Goal: Transaction & Acquisition: Purchase product/service

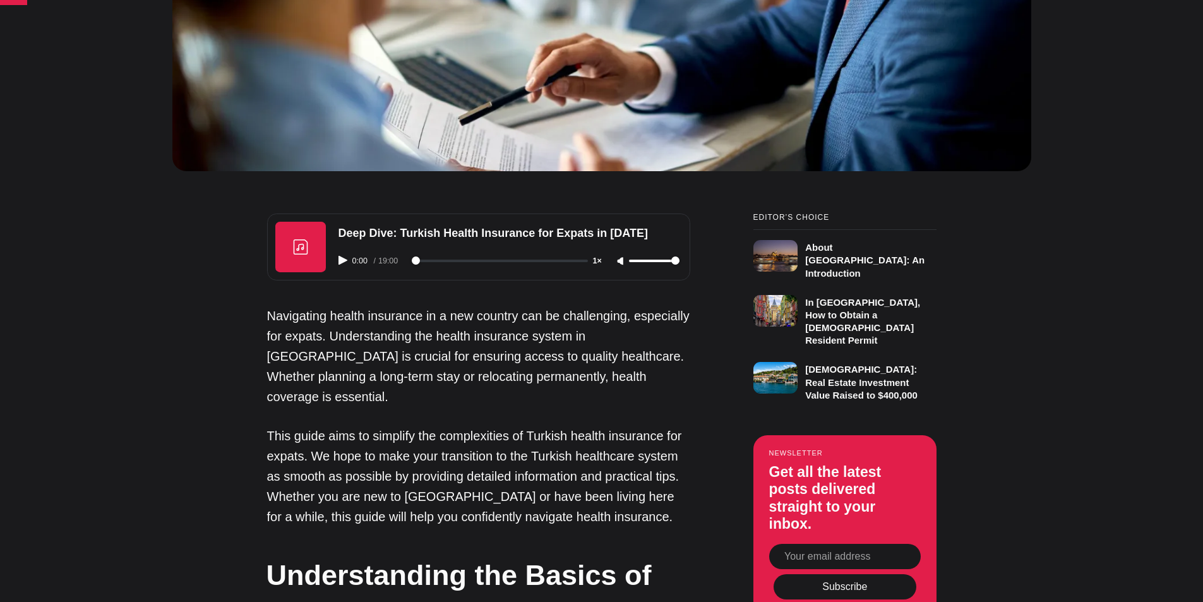
scroll to position [758, 0]
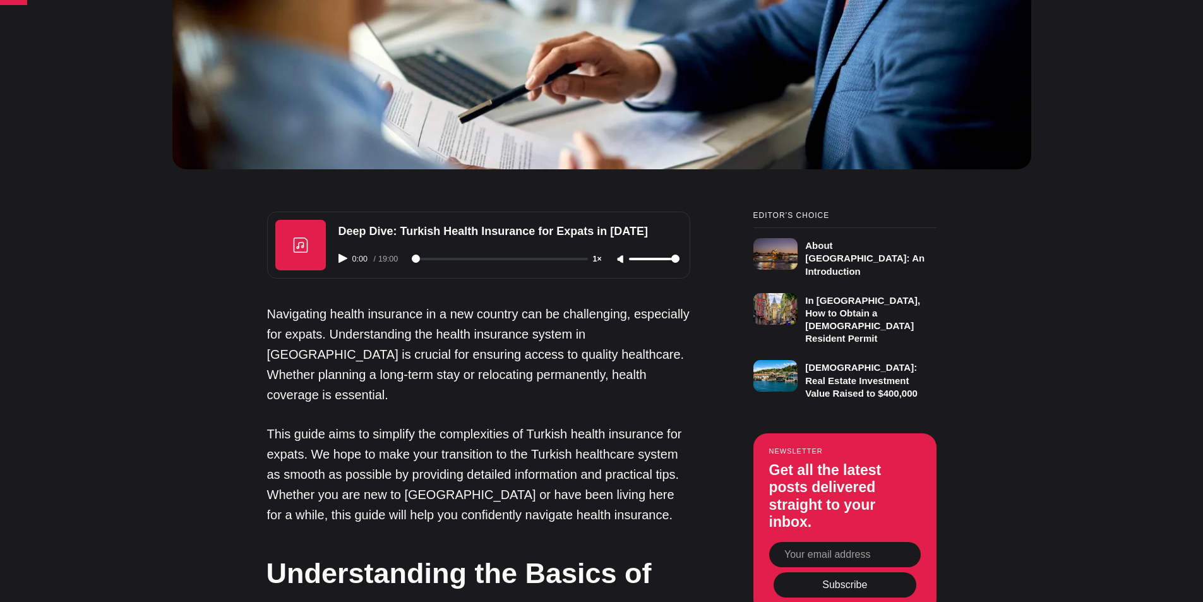
click at [341, 260] on icon "Play audio" at bounding box center [343, 258] width 9 height 9
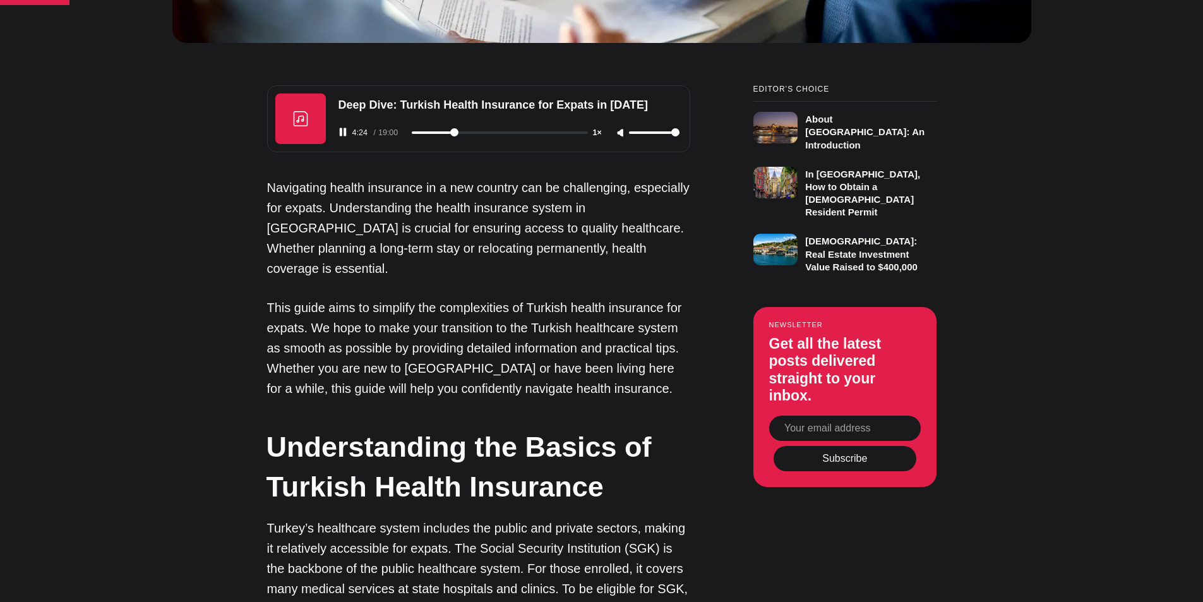
scroll to position [947, 0]
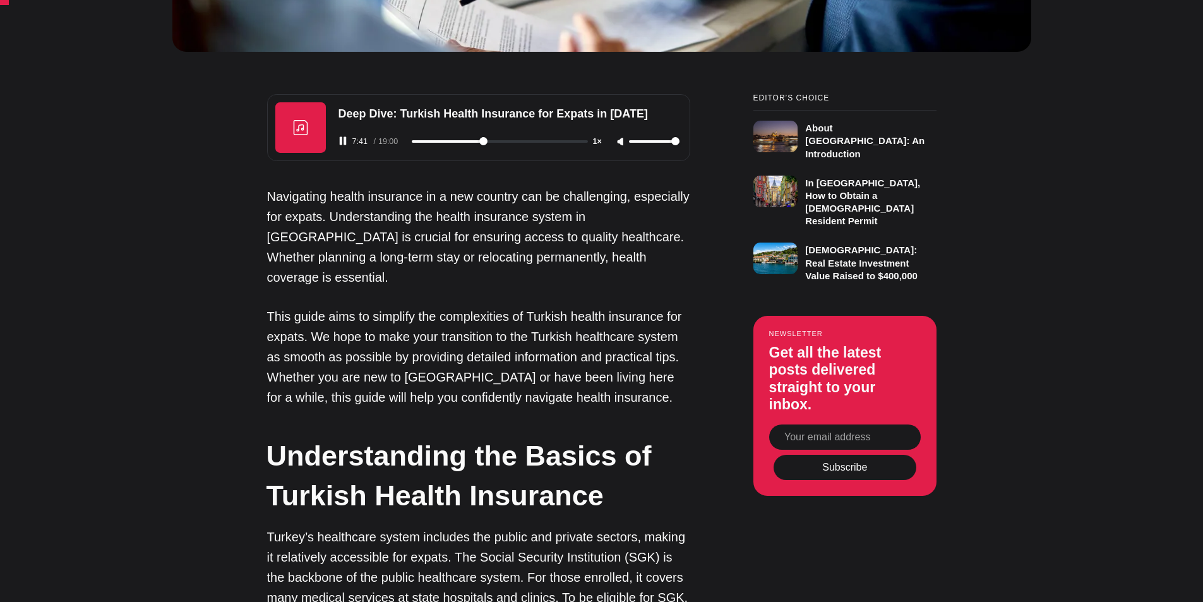
scroll to position [695, 0]
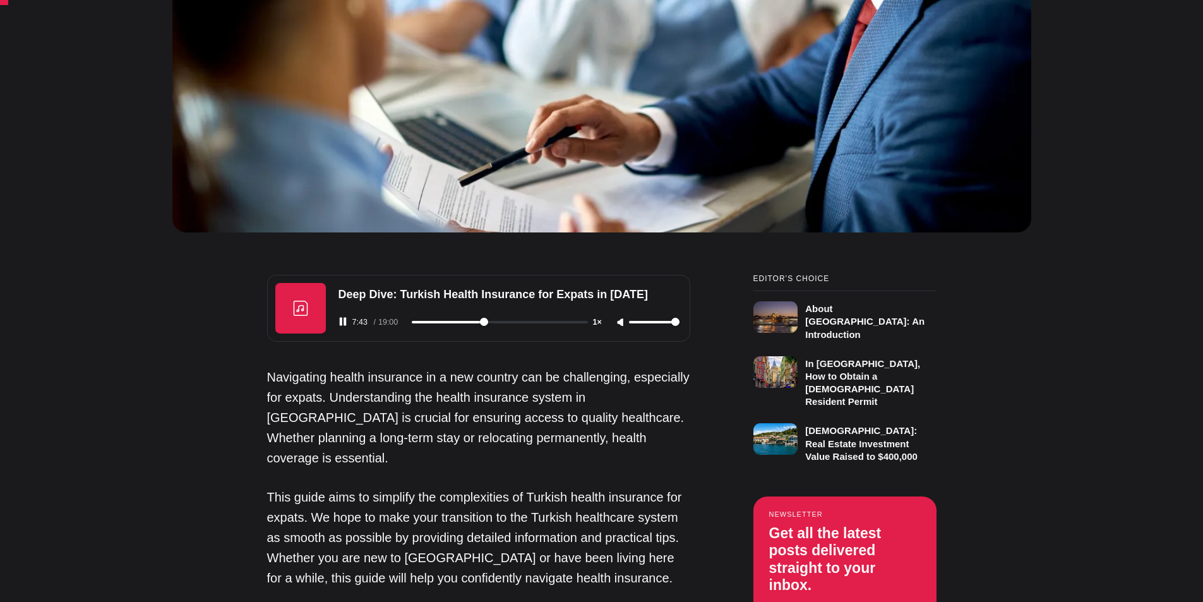
click at [481, 322] on input "range" at bounding box center [500, 322] width 176 height 3
click at [479, 321] on input "range" at bounding box center [500, 322] width 176 height 3
click at [477, 321] on input "range" at bounding box center [500, 322] width 176 height 3
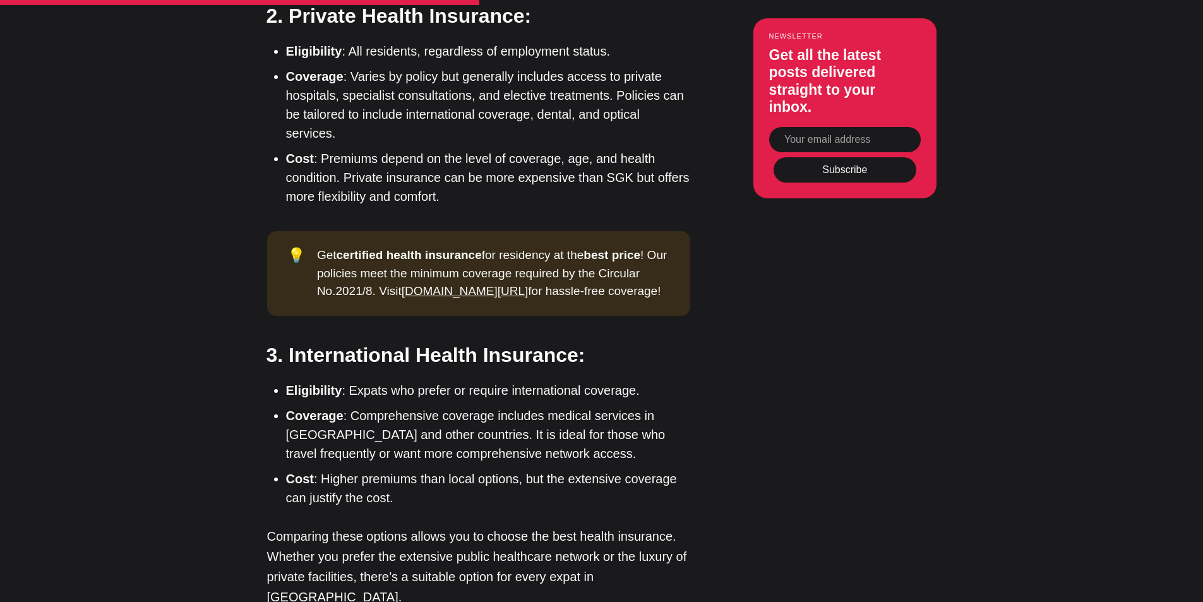
scroll to position [2254, 0]
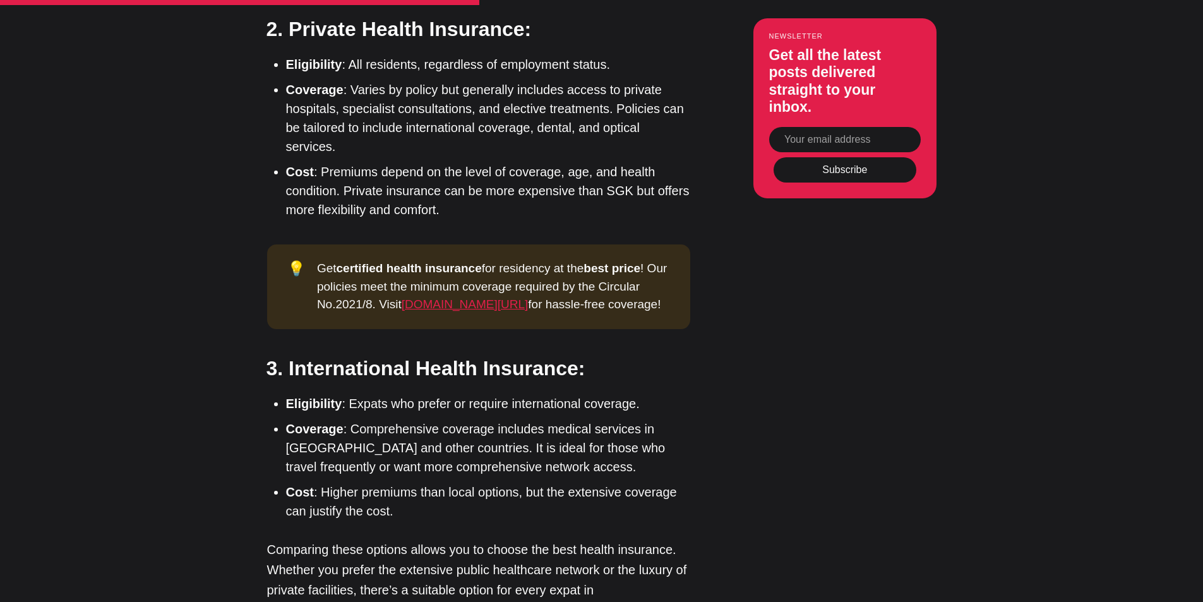
click at [484, 297] on link "app.ikamet.com/sigorta" at bounding box center [465, 303] width 127 height 13
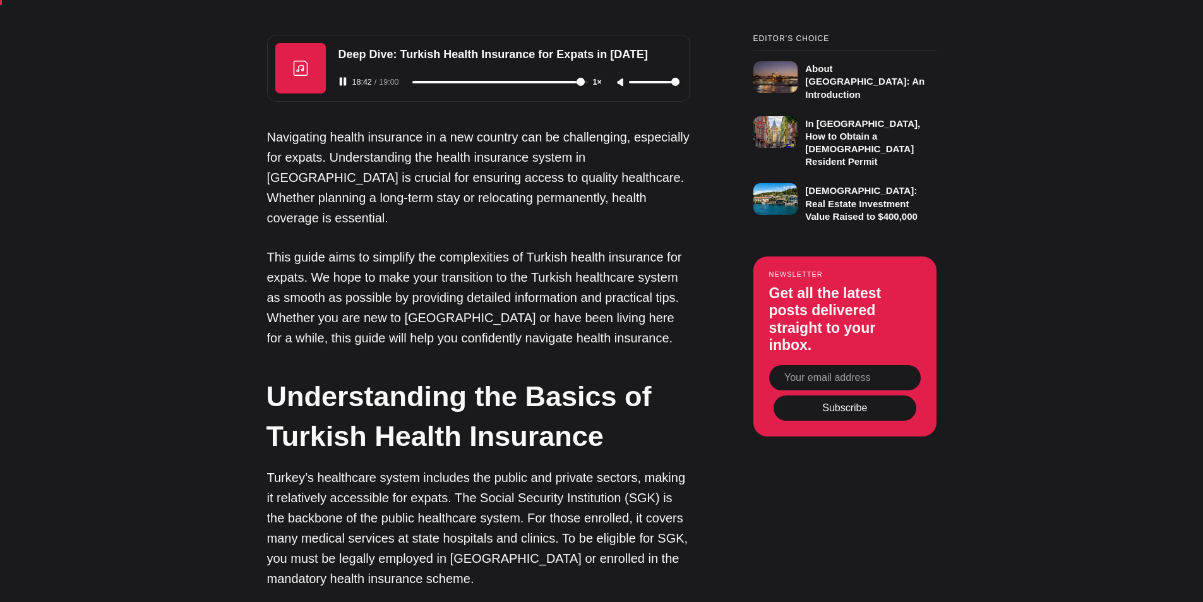
scroll to position [675, 0]
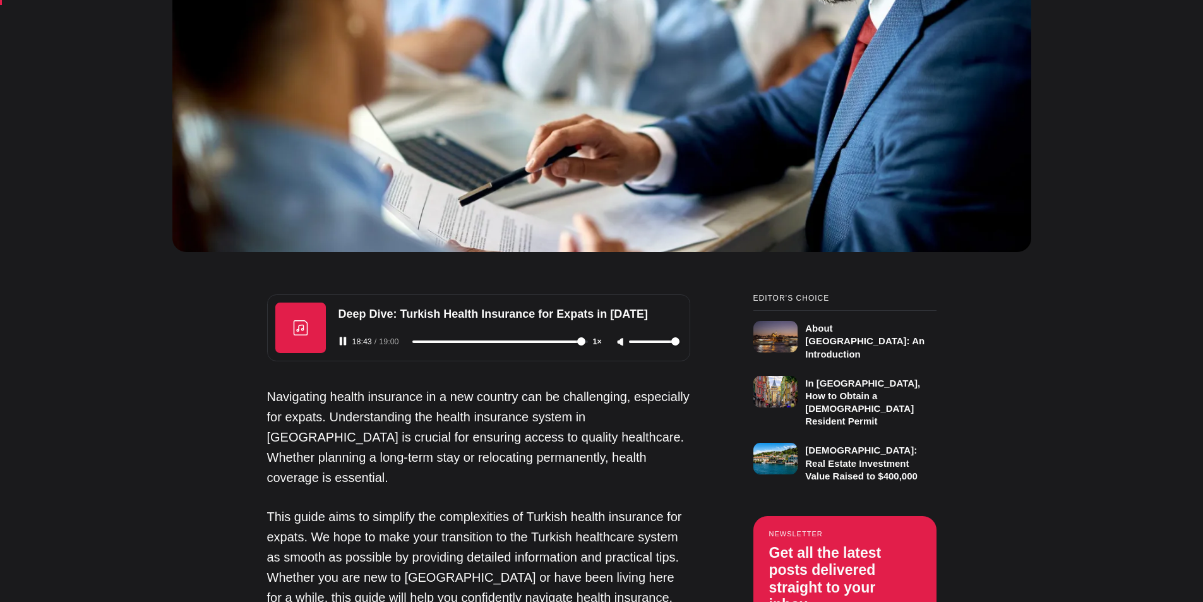
type input "1124"
click at [344, 344] on rect "Pause audio" at bounding box center [345, 341] width 3 height 8
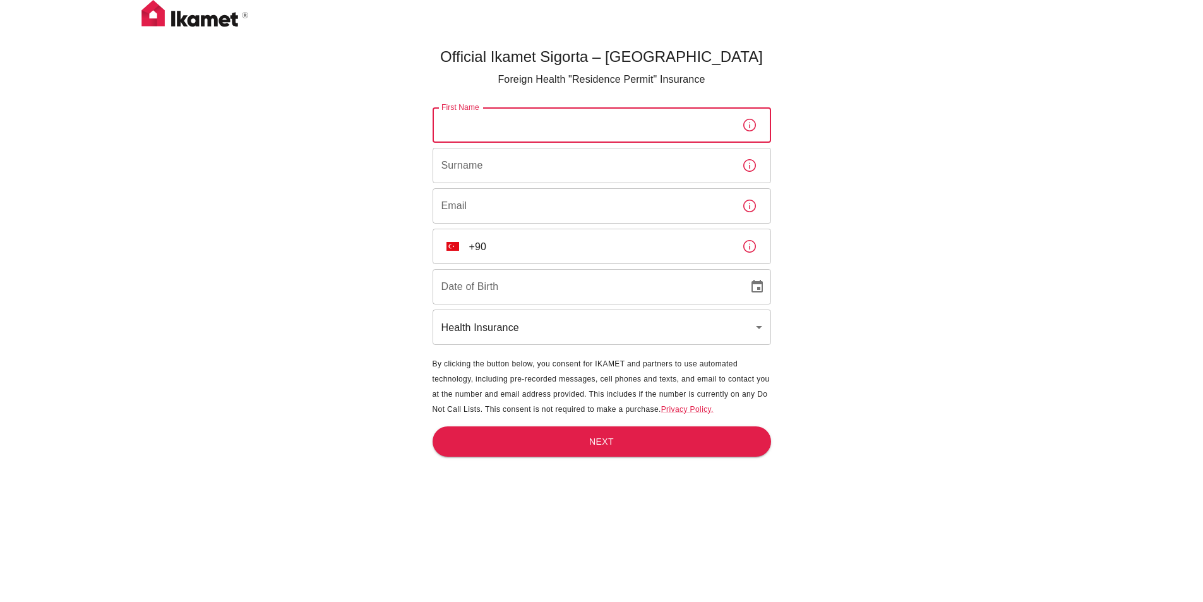
click at [613, 126] on input "First Name" at bounding box center [582, 124] width 299 height 35
type input "Alastair"
type input "Blackburn"
type input "alastair_blackburn@hotmail.com"
click at [591, 247] on input "+90" at bounding box center [600, 246] width 263 height 35
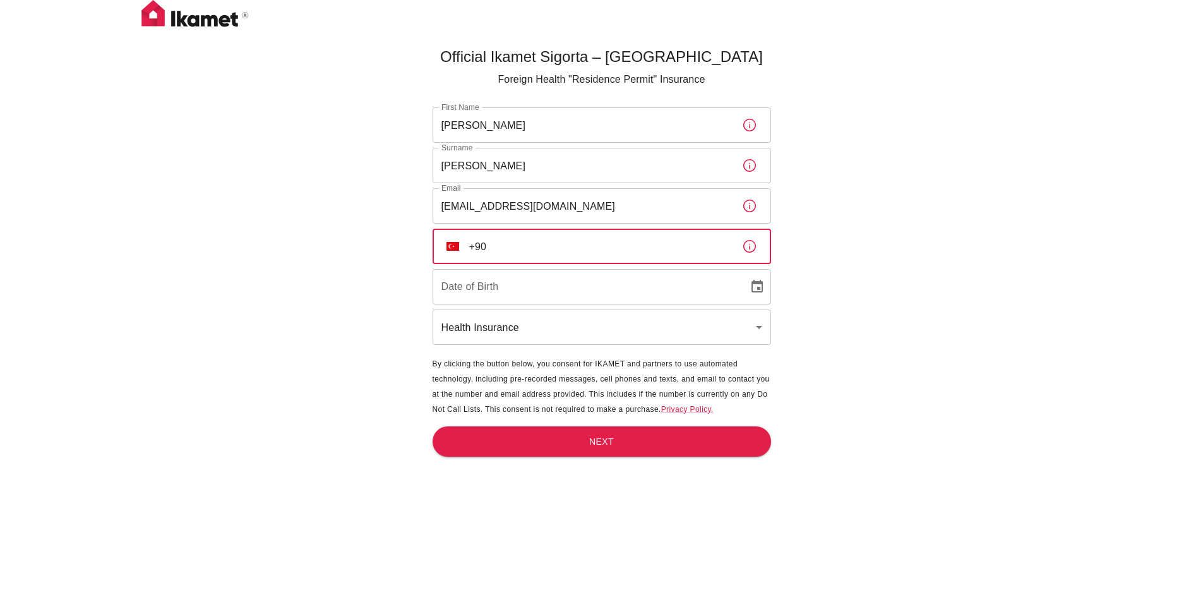
click at [591, 248] on input "+90" at bounding box center [600, 246] width 263 height 35
type input "+90 537 578 51 54"
click at [575, 288] on input "DD/MM/YYYY" at bounding box center [586, 286] width 307 height 35
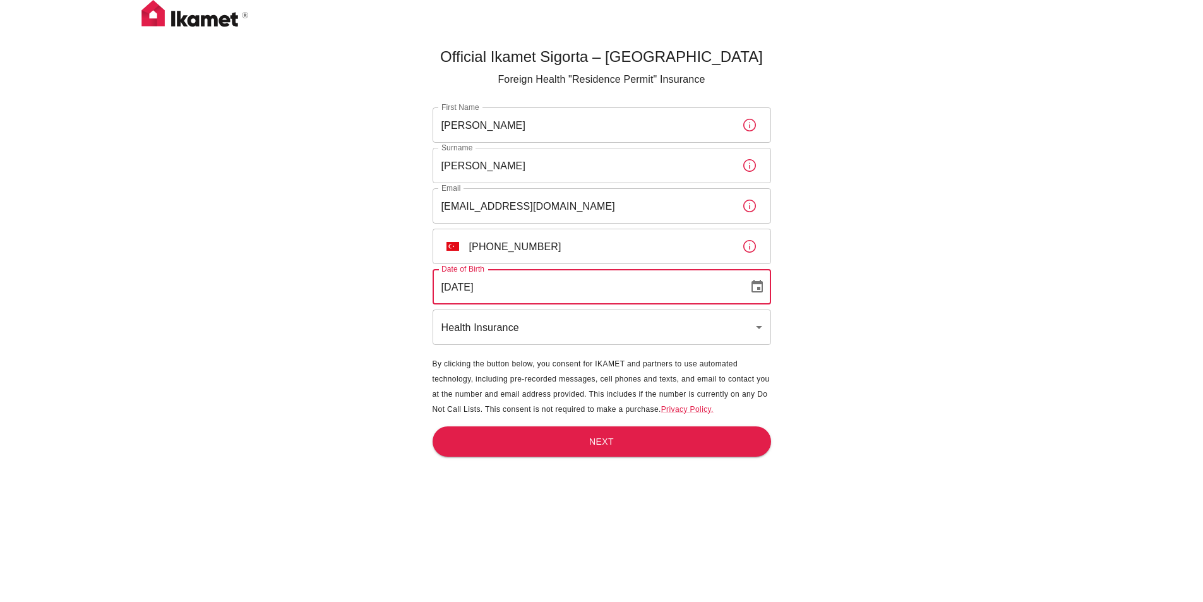
type input "17/10/1959"
click at [843, 327] on div "Official Ikamet Sigorta – Turkey Foreign Health "Residence Permit" Insurance Fi…" at bounding box center [601, 322] width 1203 height 644
click at [613, 448] on button "Next" at bounding box center [602, 441] width 339 height 31
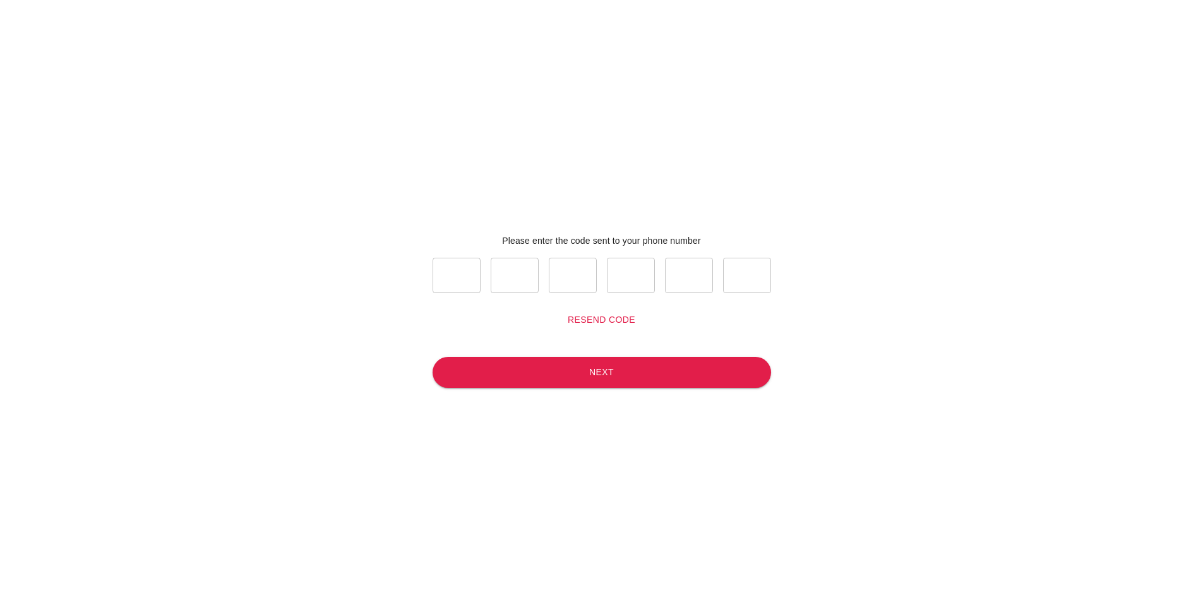
click at [601, 321] on button "Resend code" at bounding box center [602, 319] width 78 height 23
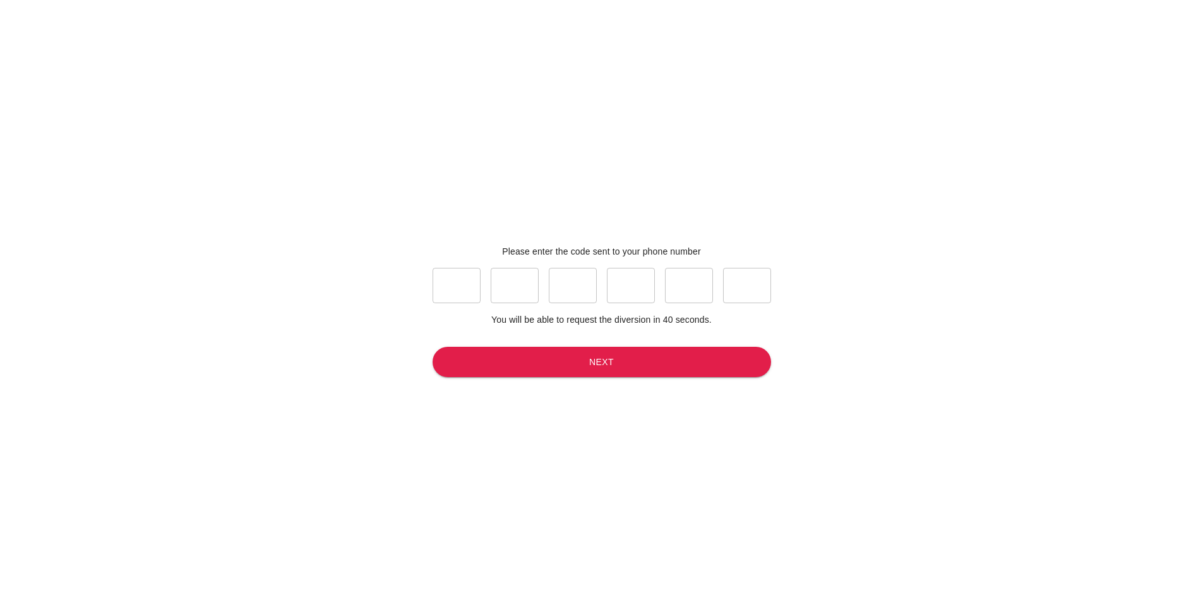
click at [449, 292] on input "text" at bounding box center [457, 285] width 48 height 35
type input "0"
type input "6"
type input "7"
type input "4"
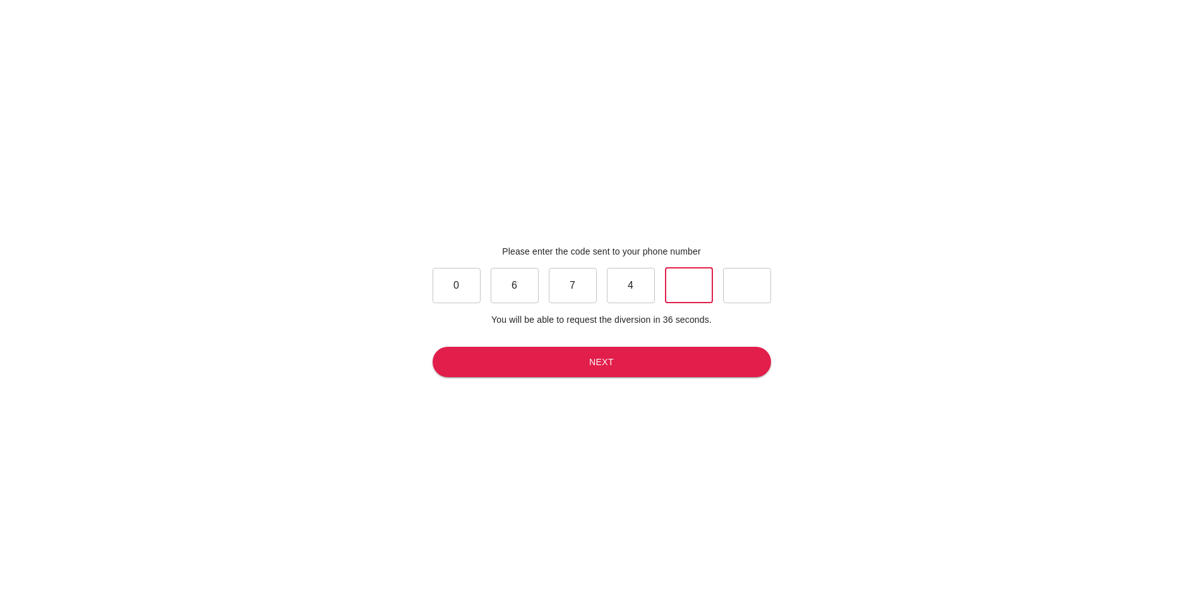
type input "6"
type input "7"
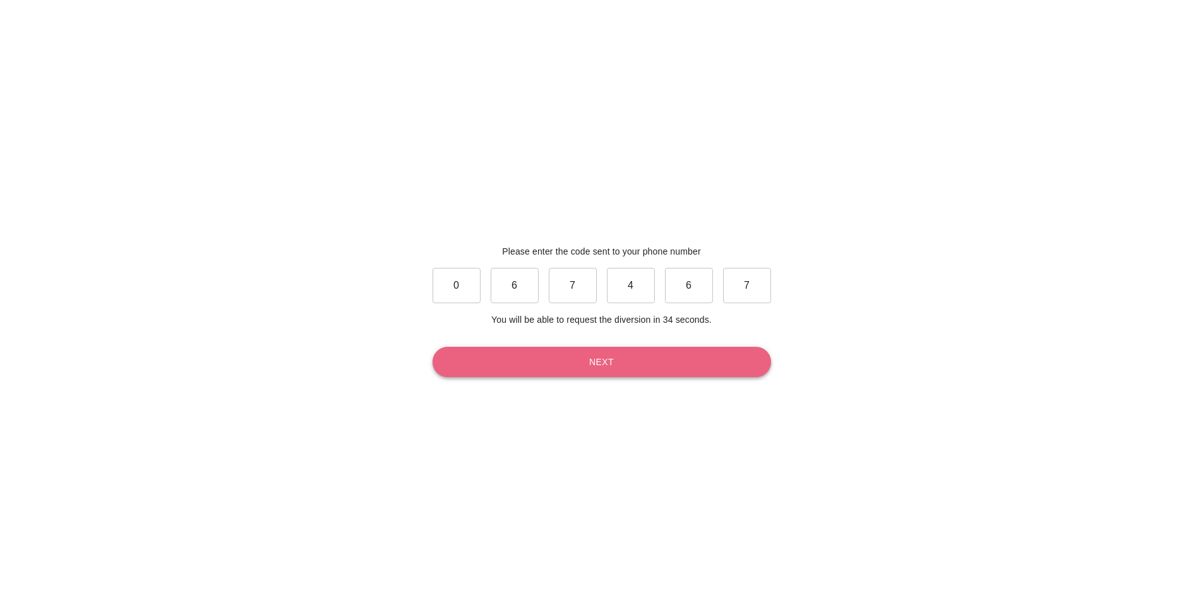
click at [508, 374] on button "Next" at bounding box center [602, 362] width 339 height 31
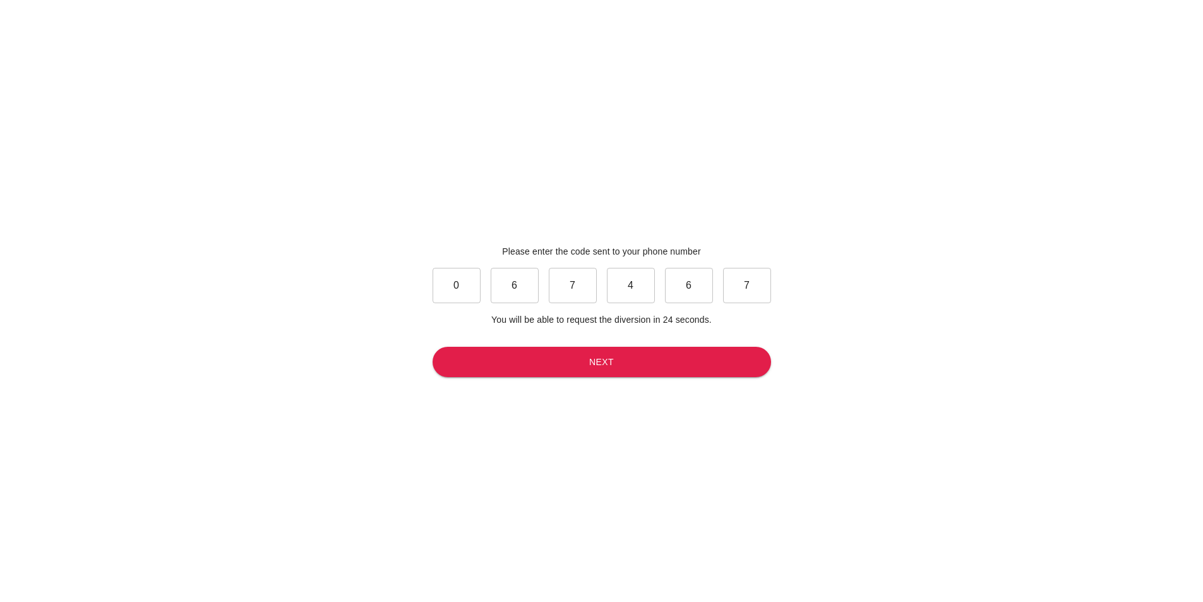
click at [763, 284] on input "7" at bounding box center [747, 285] width 48 height 35
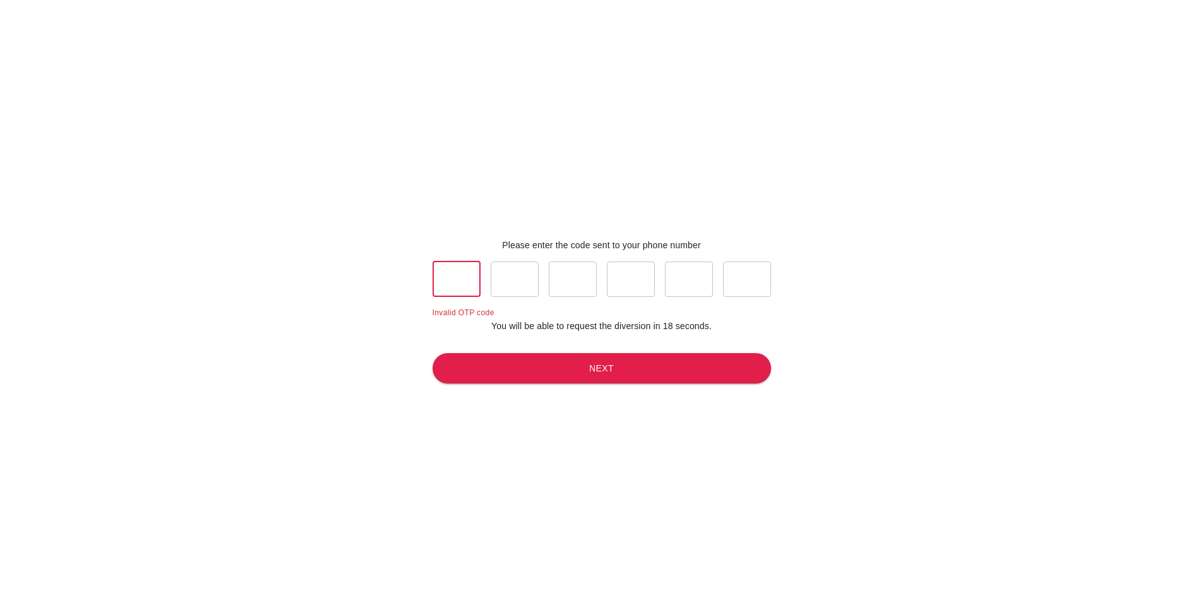
type input "2"
type input "8"
type input "9"
type input "4"
type input "8"
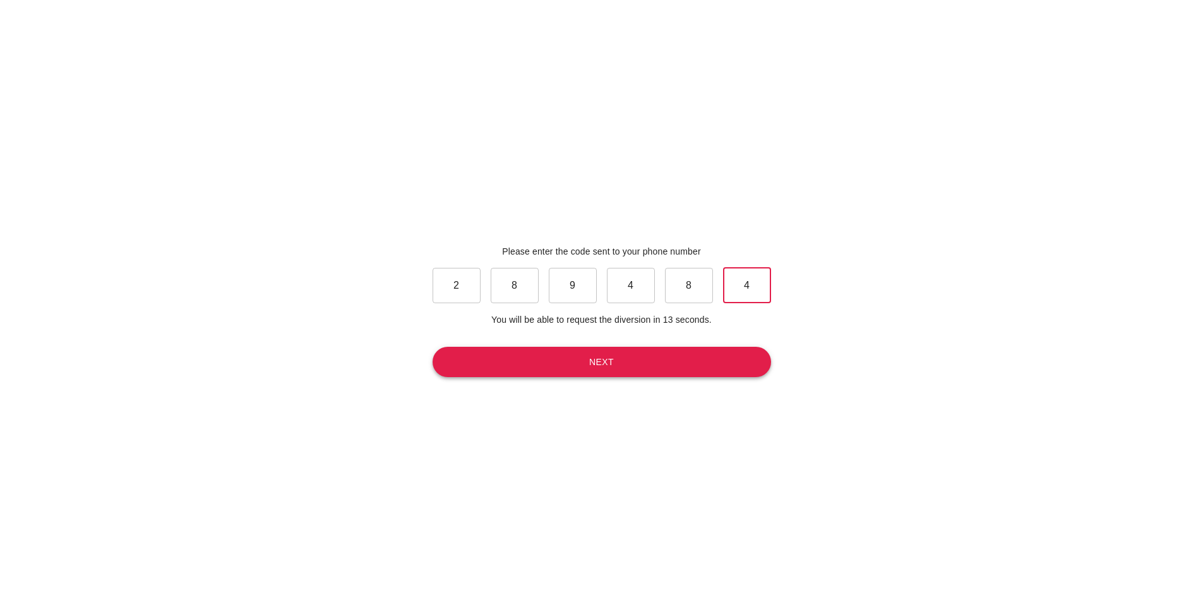
type input "4"
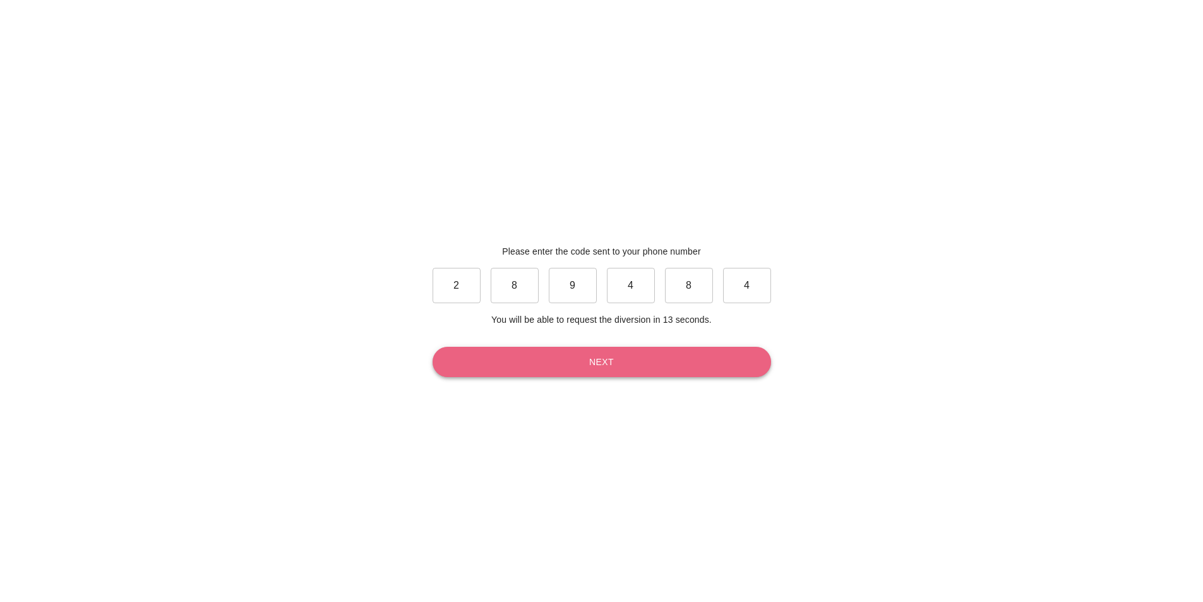
click at [649, 369] on button "Next" at bounding box center [602, 362] width 339 height 31
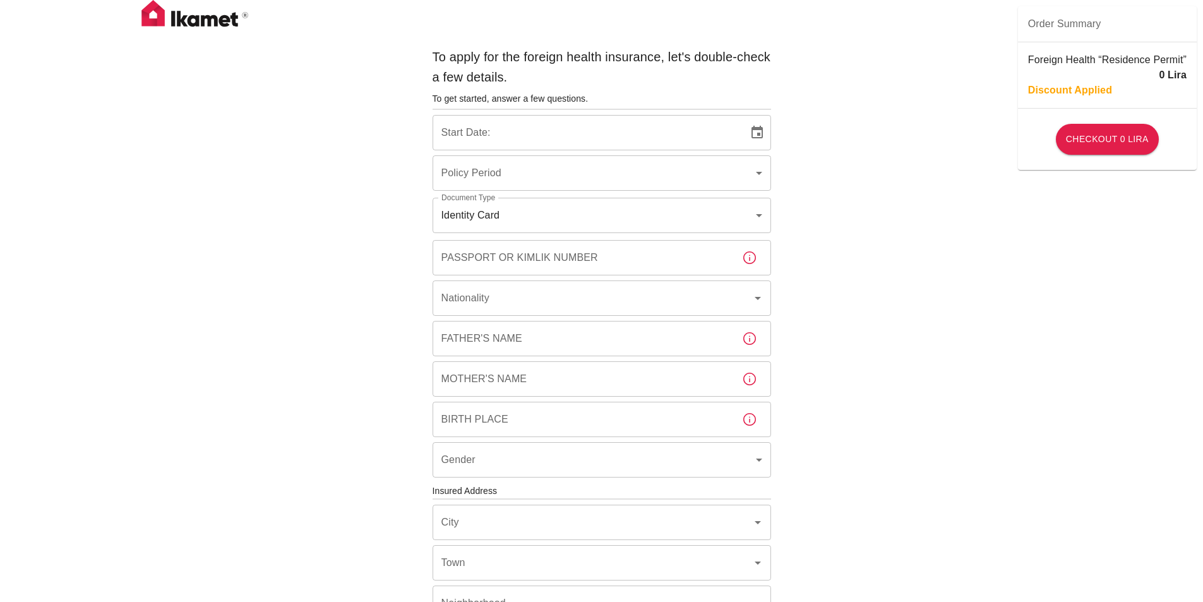
type input "b7343ef8-d55e-4554-96a8-76e30347e985"
click at [758, 133] on icon "Choose date, selected date is Aug 30, 2025" at bounding box center [757, 132] width 11 height 13
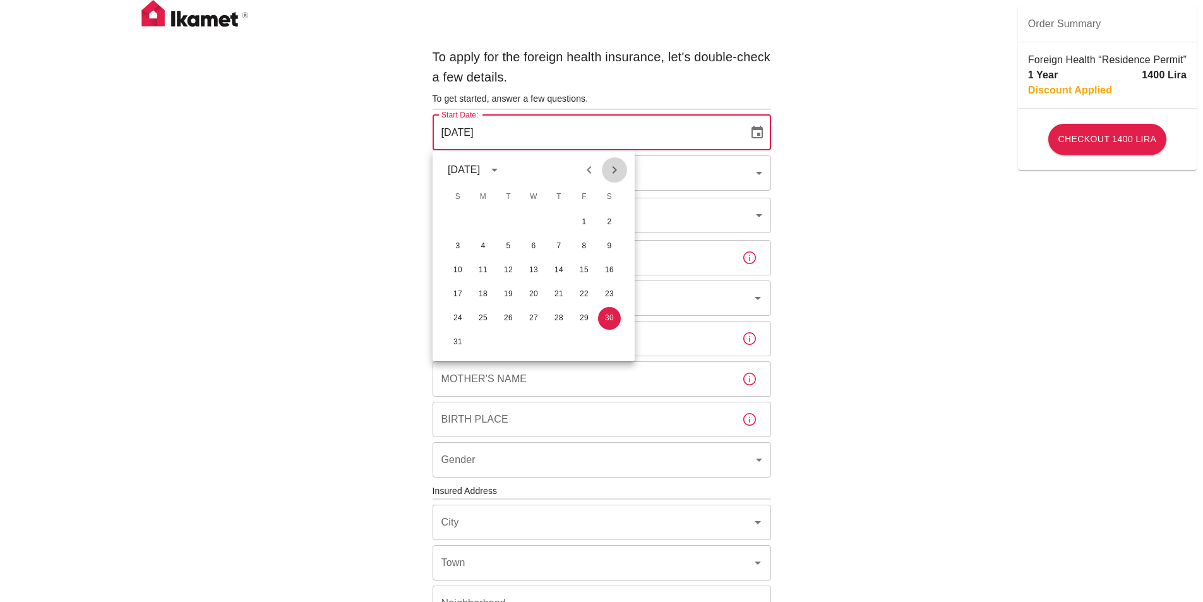
click at [611, 171] on icon "Next month" at bounding box center [614, 169] width 15 height 15
click at [587, 246] on button "10" at bounding box center [584, 246] width 23 height 23
type input "10/10/2025"
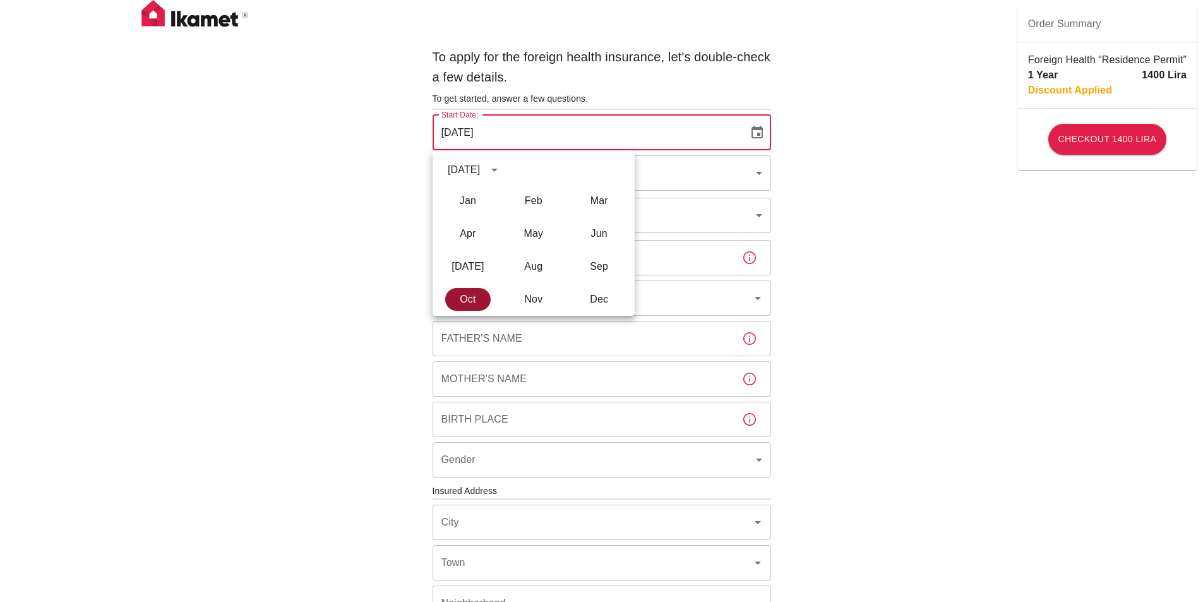
click at [462, 299] on button "Oct" at bounding box center [467, 299] width 45 height 23
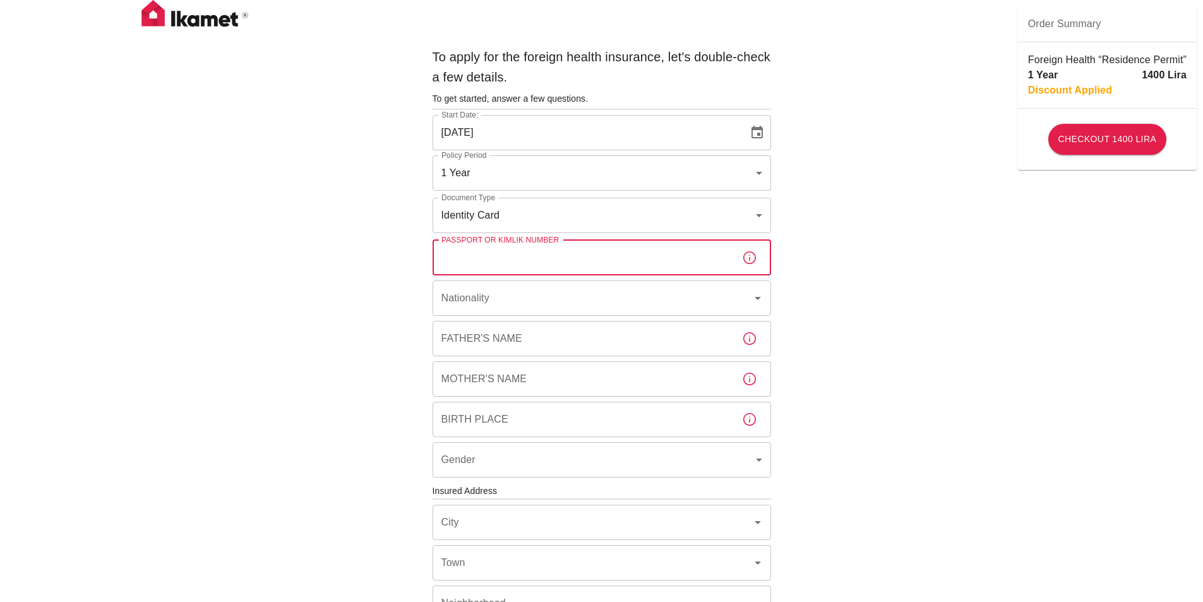
click at [623, 257] on input "Passport or Kimlik Number" at bounding box center [582, 257] width 299 height 35
click at [757, 223] on body "To apply for the foreign health insurance, let's double-check a few details. To…" at bounding box center [601, 489] width 1203 height 979
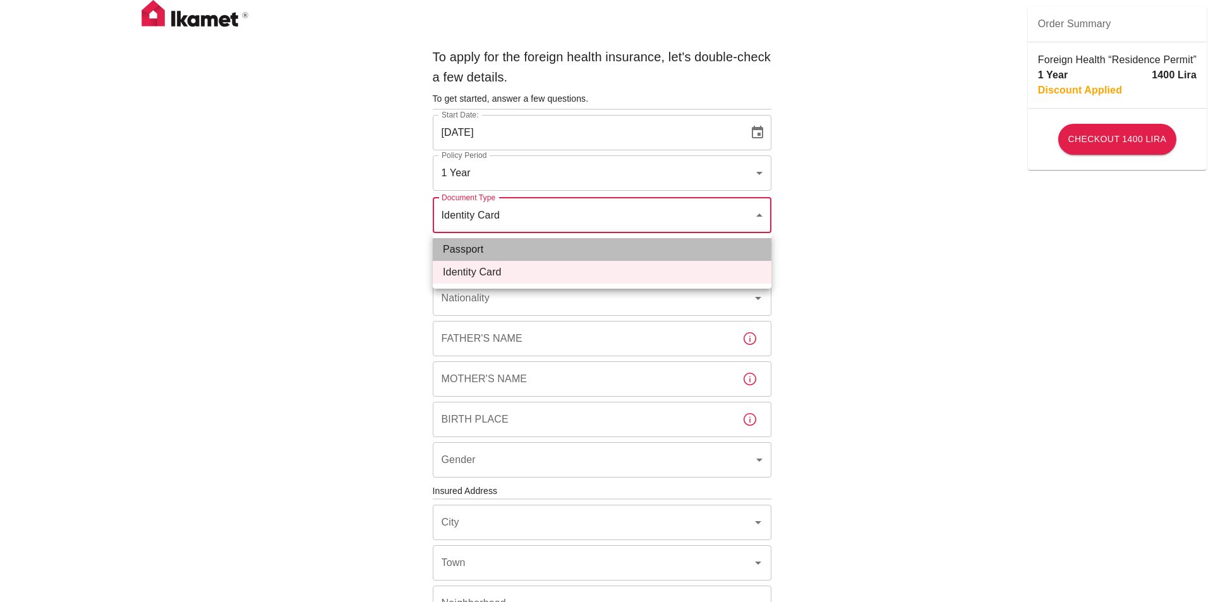
click at [723, 252] on li "Passport" at bounding box center [602, 249] width 339 height 23
type input "passport"
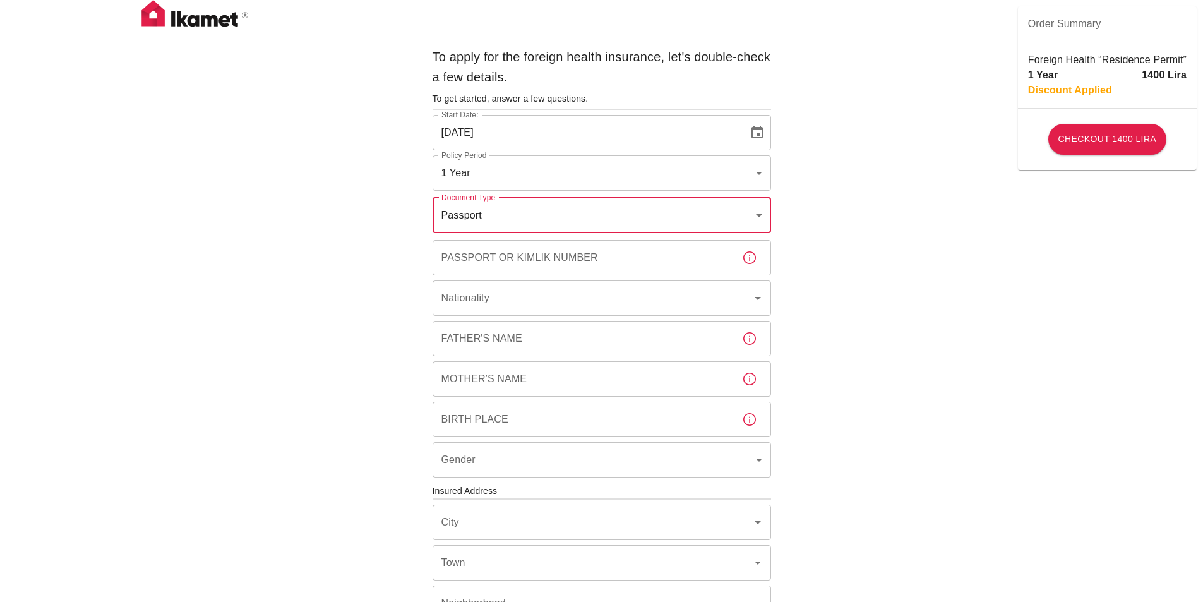
click at [619, 262] on input "Passport or Kimlik Number" at bounding box center [582, 257] width 299 height 35
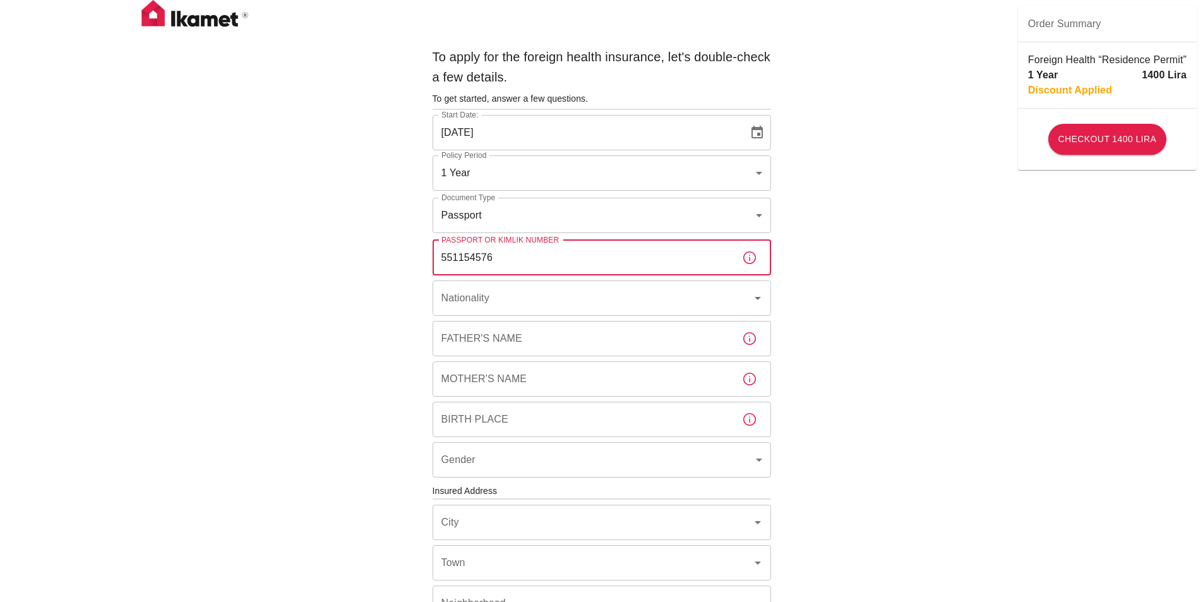
type input "551154576"
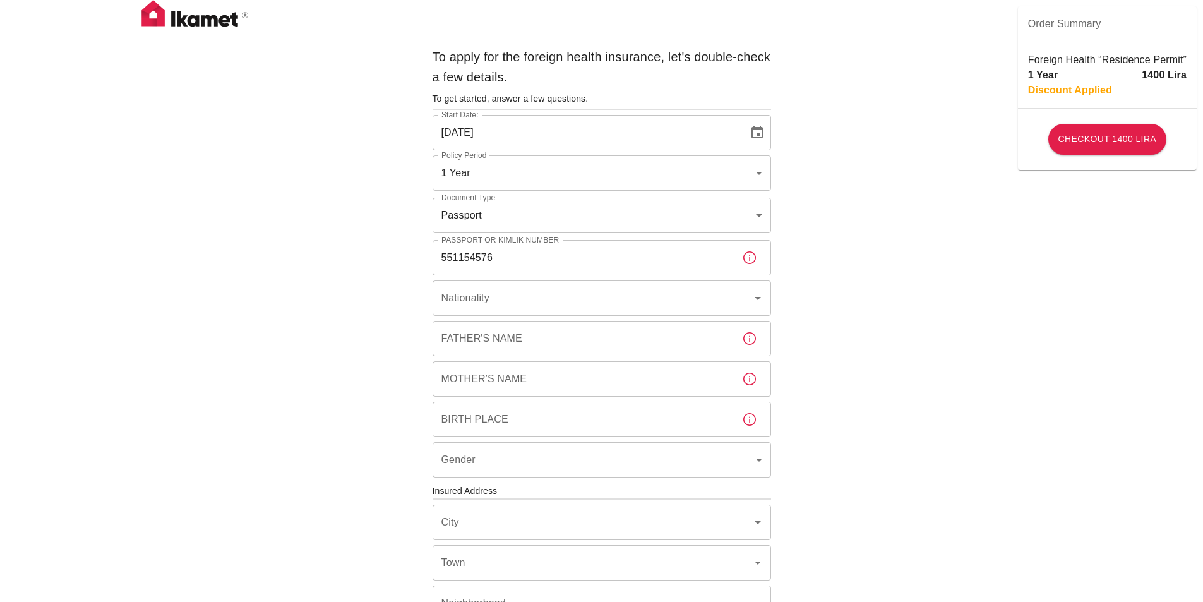
click at [860, 291] on div "To apply for the foreign health insurance, let's double-check a few details. To…" at bounding box center [601, 489] width 1203 height 979
click at [755, 301] on icon "Open" at bounding box center [757, 298] width 15 height 15
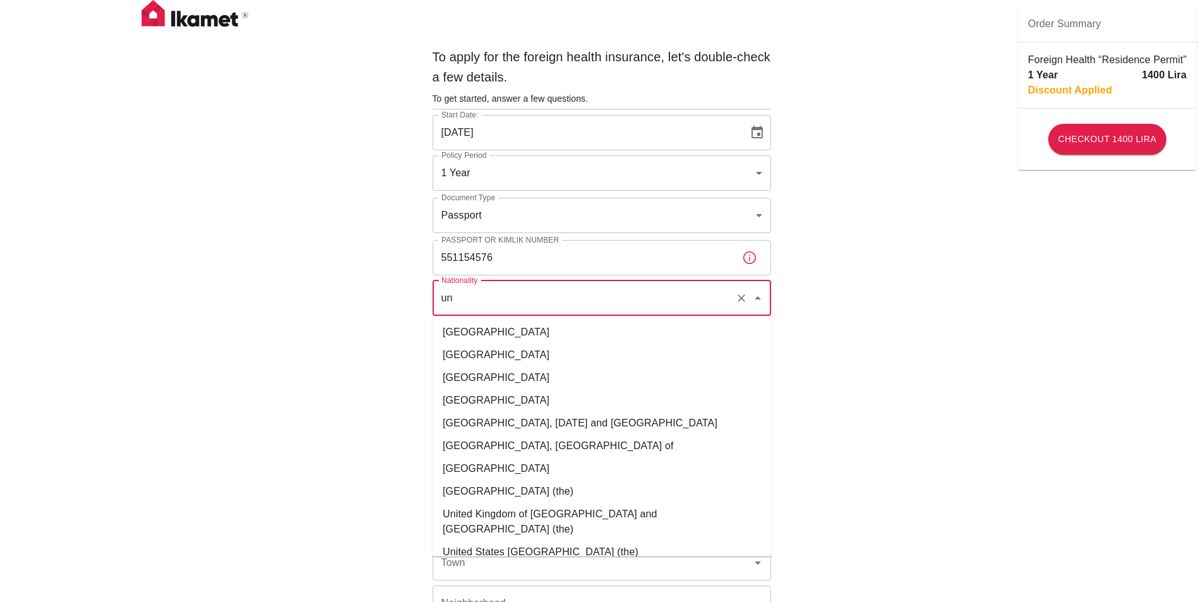
click at [645, 511] on li "United Kingdom of Great Britain and Northern Ireland (the)" at bounding box center [602, 522] width 339 height 38
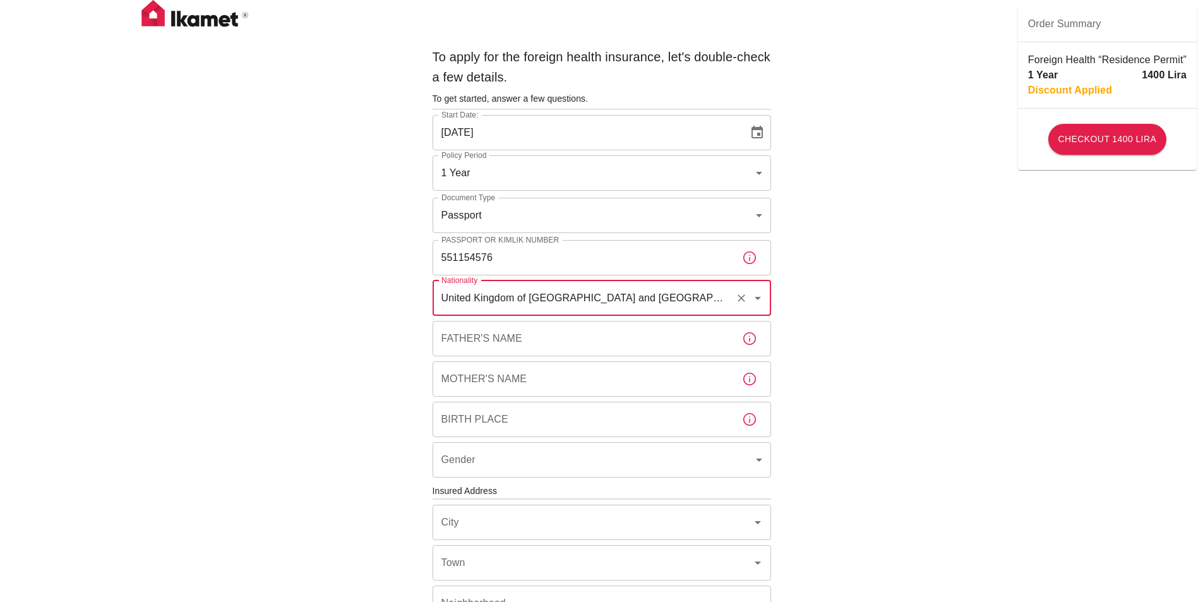
type input "United Kingdom of Great Britain and Northern Ireland (the)"
click at [626, 347] on input "Father's Name" at bounding box center [582, 338] width 299 height 35
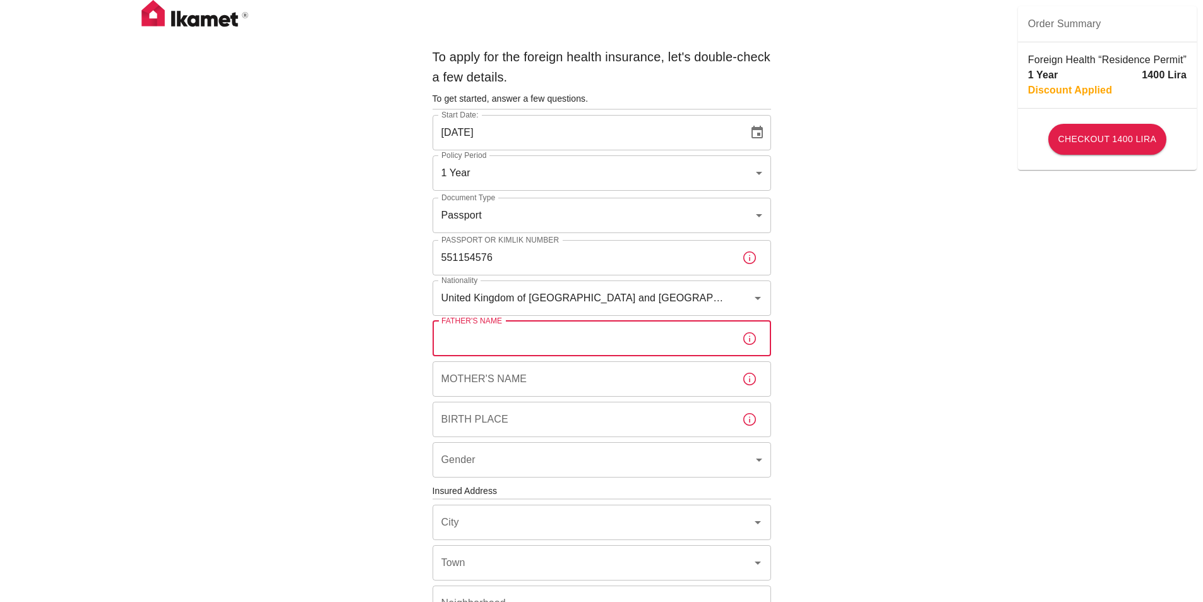
click at [573, 337] on input "Father's Name" at bounding box center [582, 338] width 299 height 35
type input "Desmond Blackburn"
click at [562, 375] on input "Mother's Name" at bounding box center [582, 378] width 299 height 35
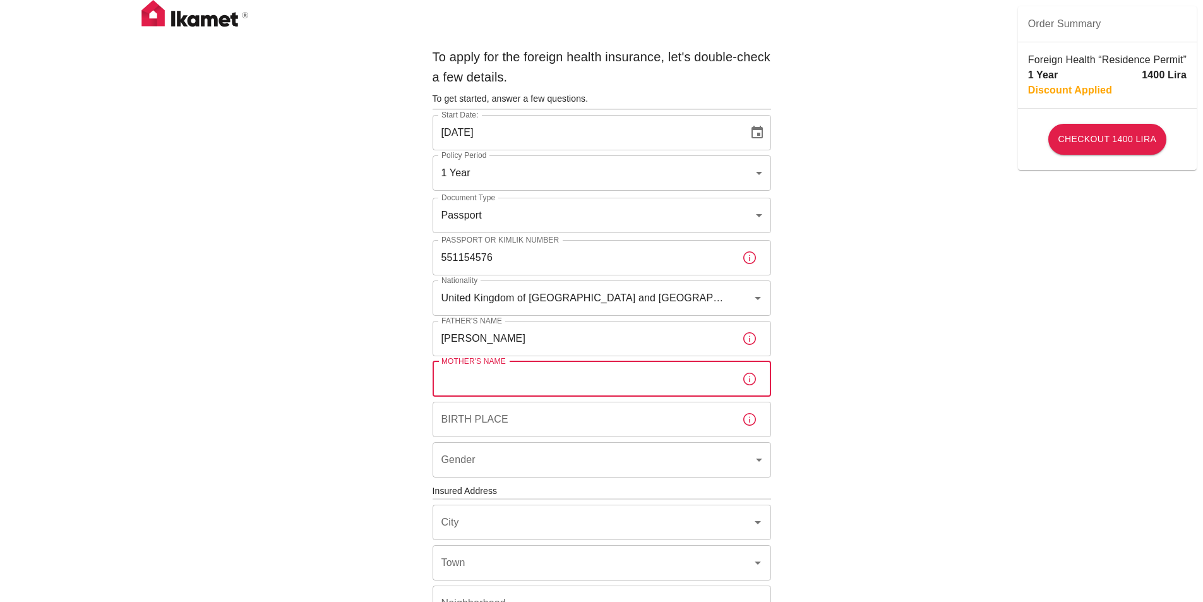
type input "Carmen Derham"
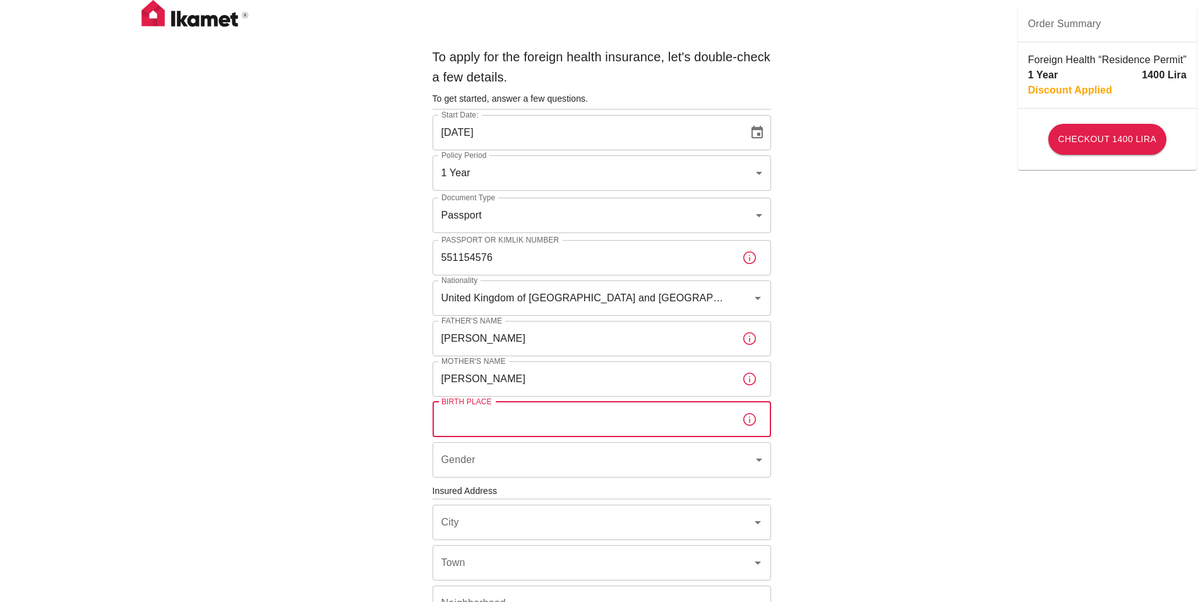
click at [549, 418] on input "Birth Place" at bounding box center [582, 419] width 299 height 35
type input "Manchester UK"
click at [542, 464] on body "To apply for the foreign health insurance, let's double-check a few details. To…" at bounding box center [601, 489] width 1203 height 979
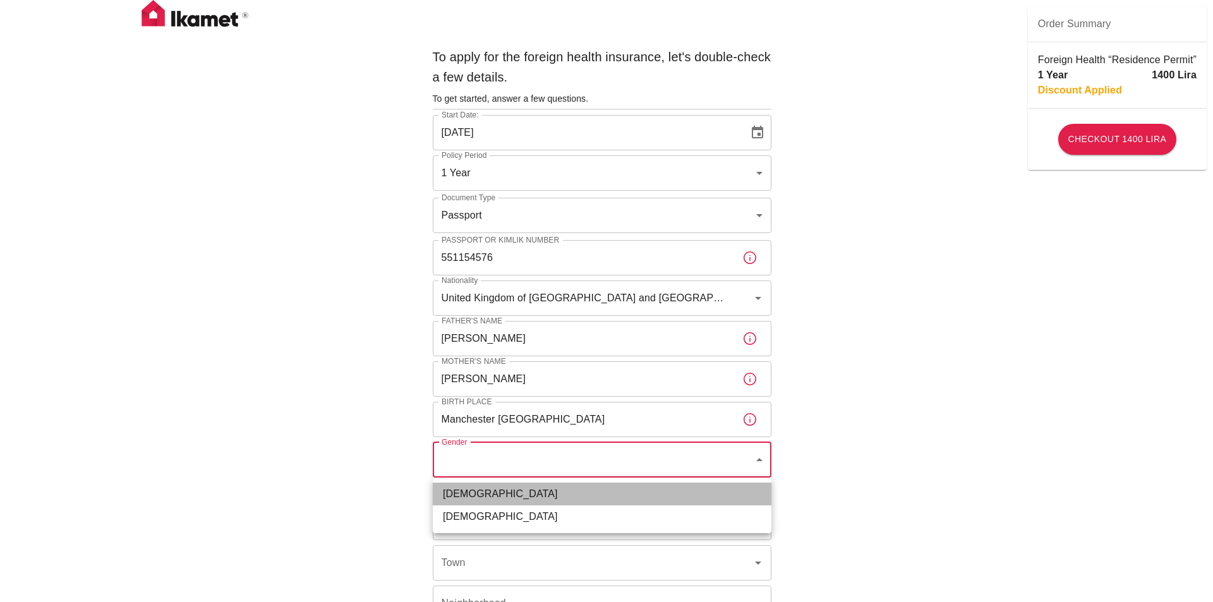
click at [532, 489] on li "Male" at bounding box center [602, 494] width 339 height 23
type input "male"
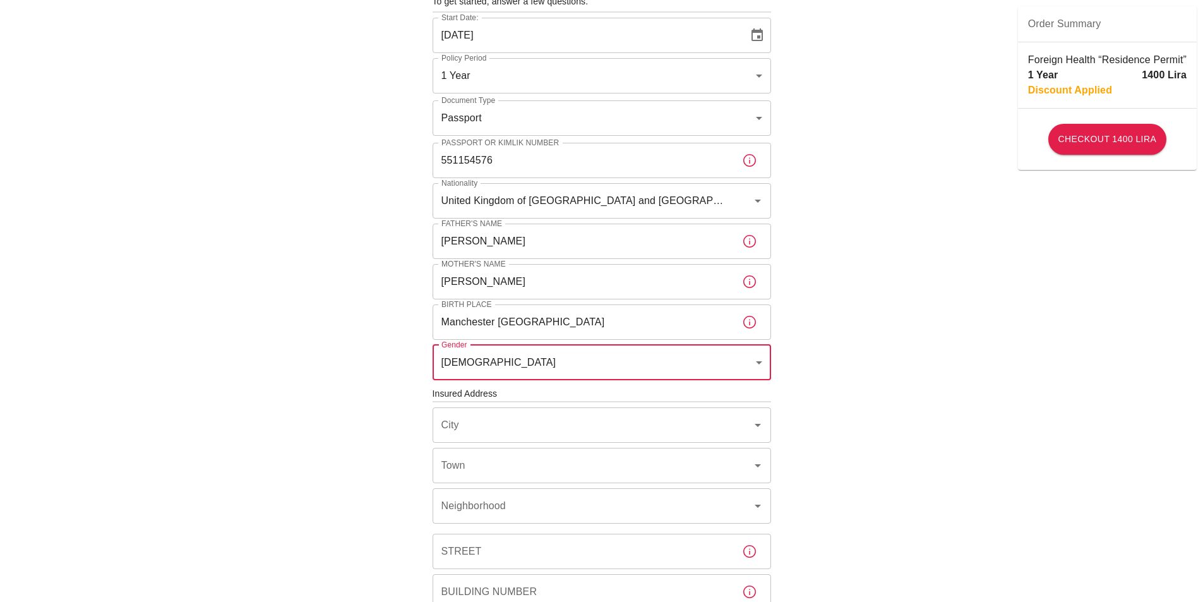
scroll to position [126, 0]
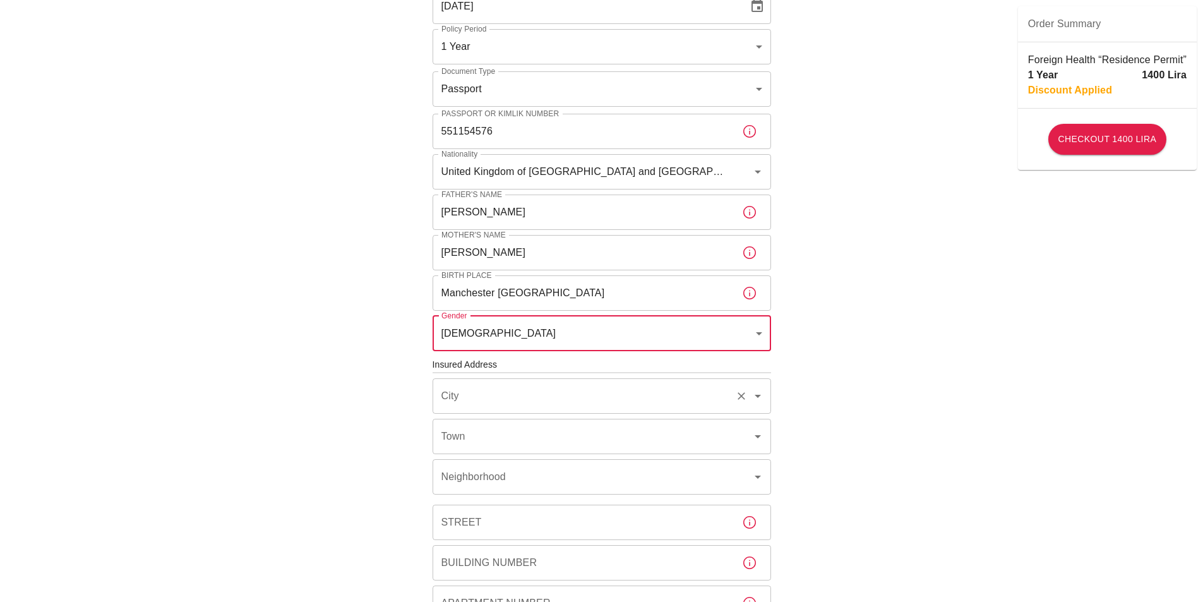
click at [549, 405] on input "City" at bounding box center [584, 396] width 292 height 24
click at [983, 429] on div "To apply for the foreign health insurance, let's double-check a few details. To…" at bounding box center [601, 363] width 1203 height 979
click at [521, 394] on input "City" at bounding box center [584, 396] width 292 height 24
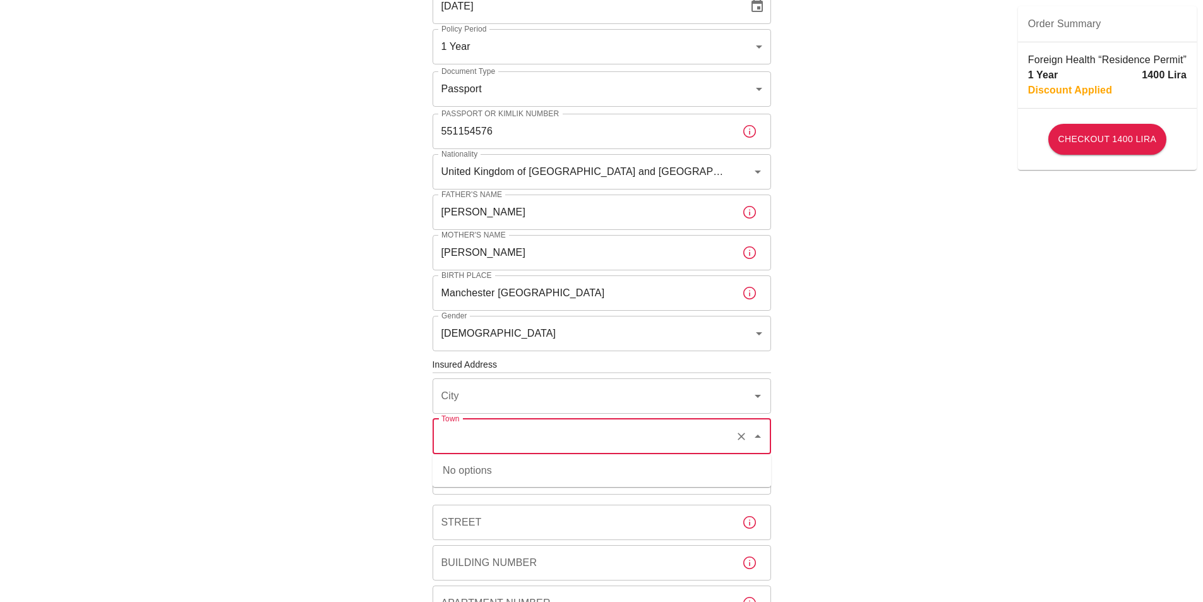
click at [513, 436] on input "Town" at bounding box center [584, 436] width 292 height 24
click at [699, 395] on input "City" at bounding box center [584, 396] width 292 height 24
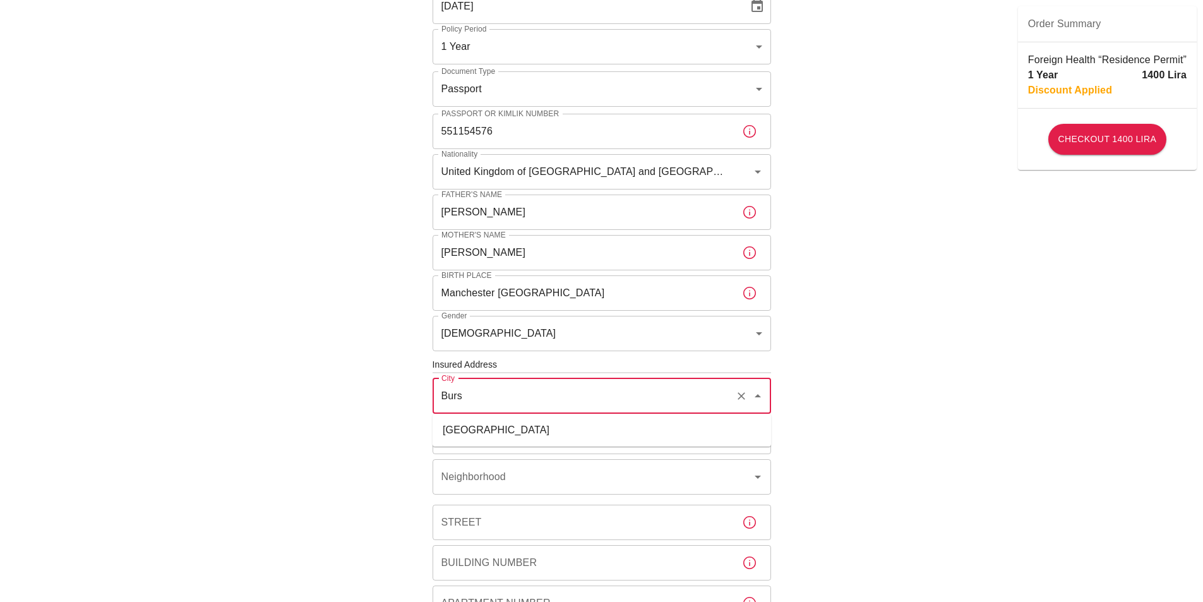
click at [649, 436] on li "Bursa" at bounding box center [602, 430] width 339 height 23
type input "Bursa"
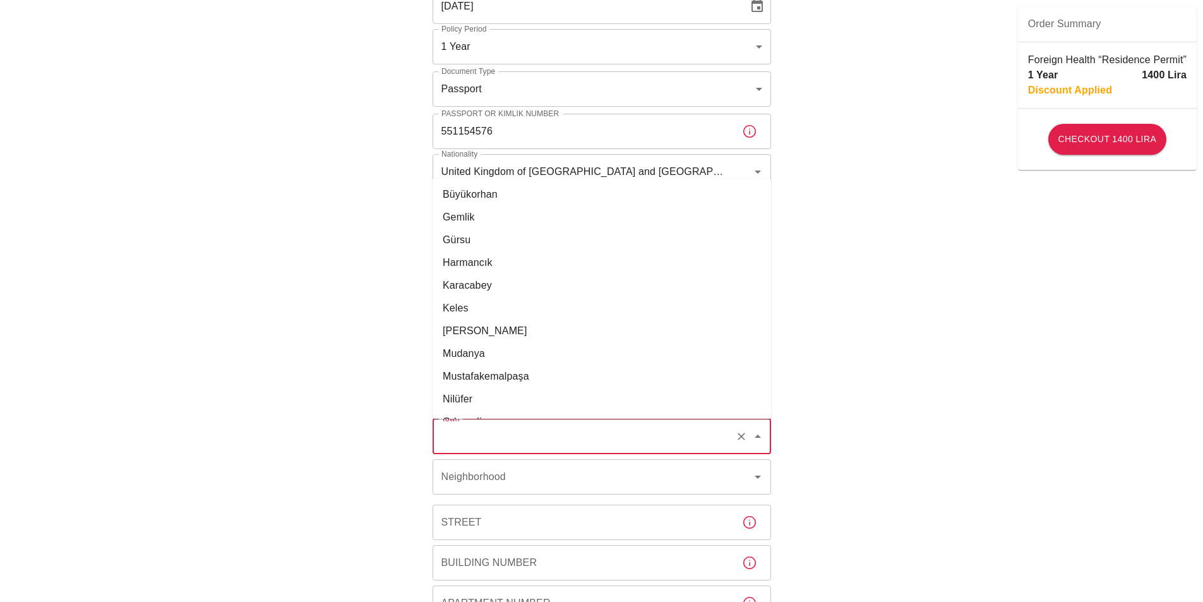
click at [594, 442] on input "Town" at bounding box center [584, 436] width 292 height 24
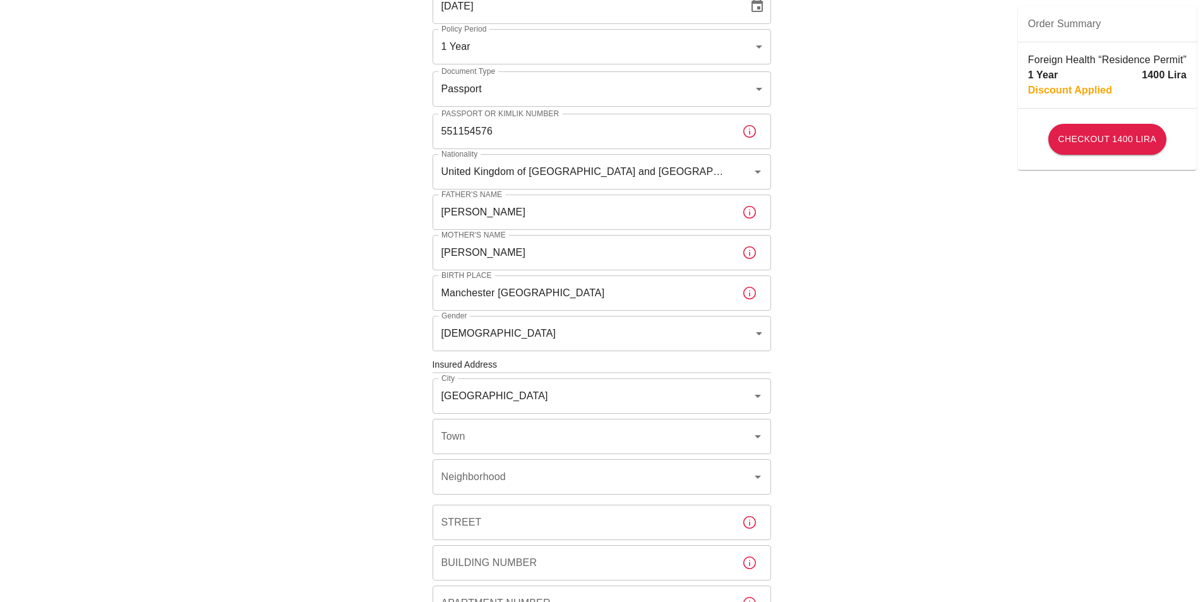
click at [839, 423] on div "To apply for the foreign health insurance, let's double-check a few details. To…" at bounding box center [601, 363] width 1203 height 979
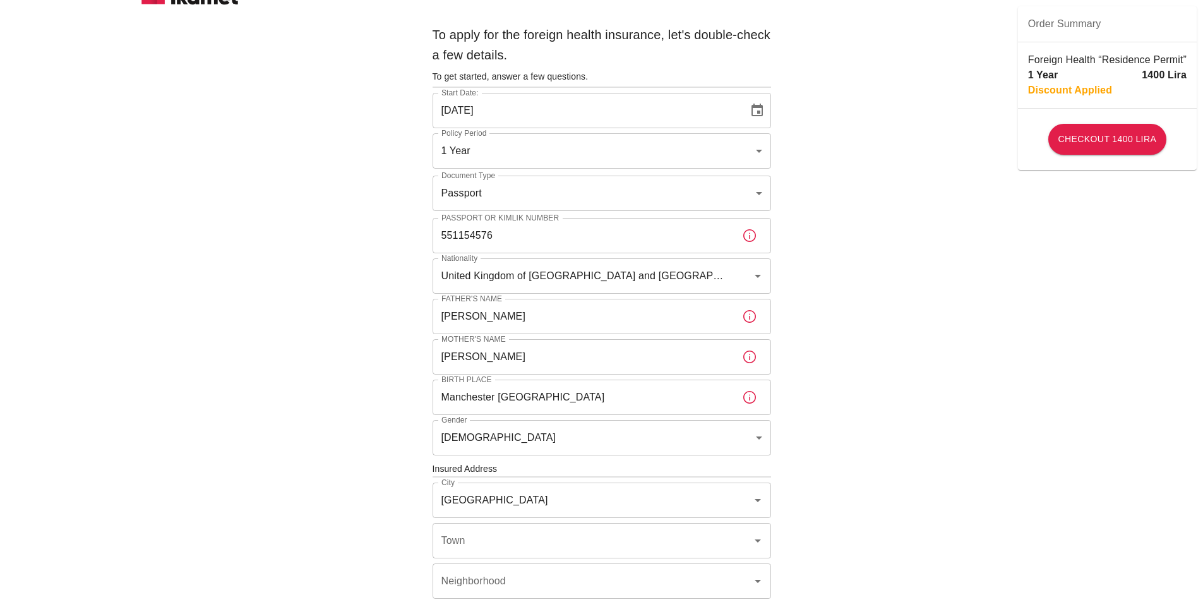
scroll to position [0, 0]
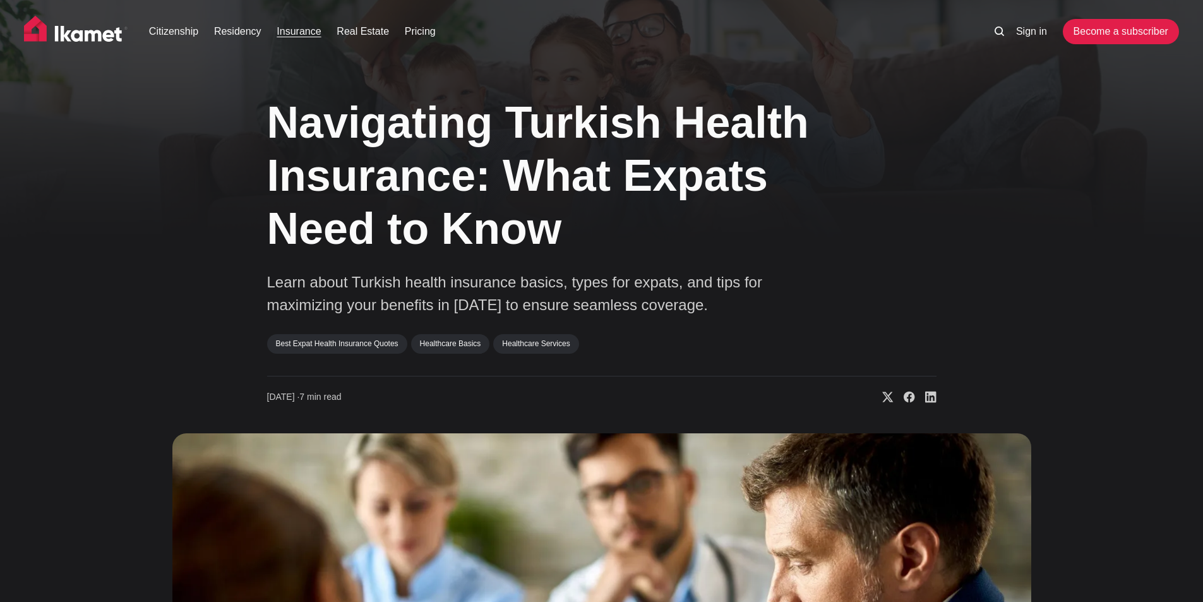
click at [294, 30] on link "Insurance" at bounding box center [299, 31] width 44 height 15
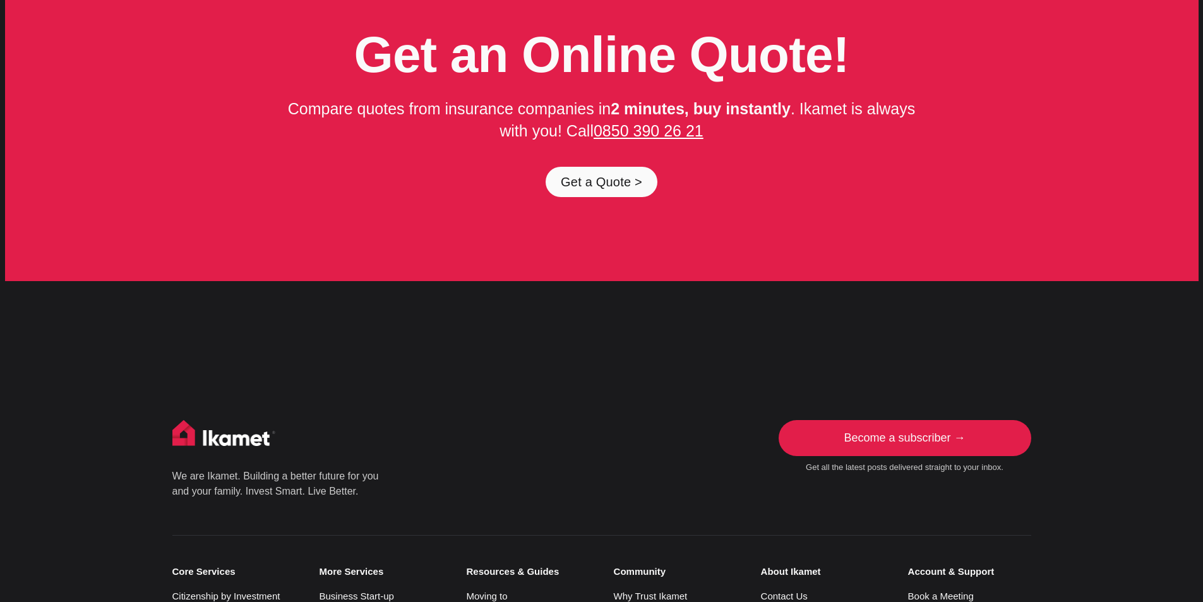
scroll to position [6502, 0]
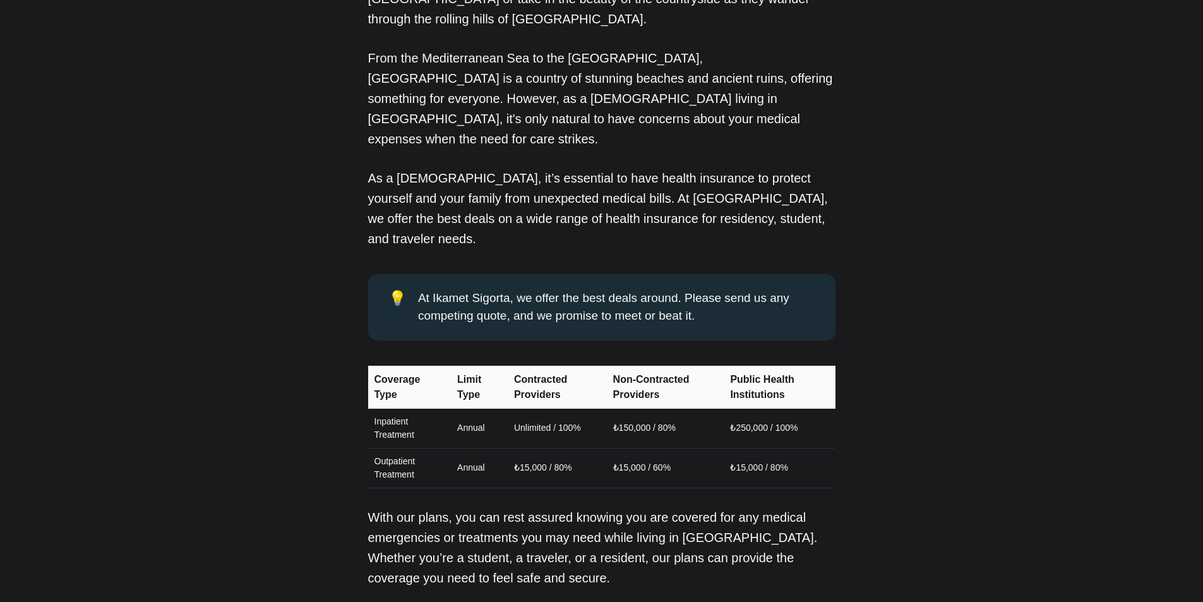
scroll to position [1075, 0]
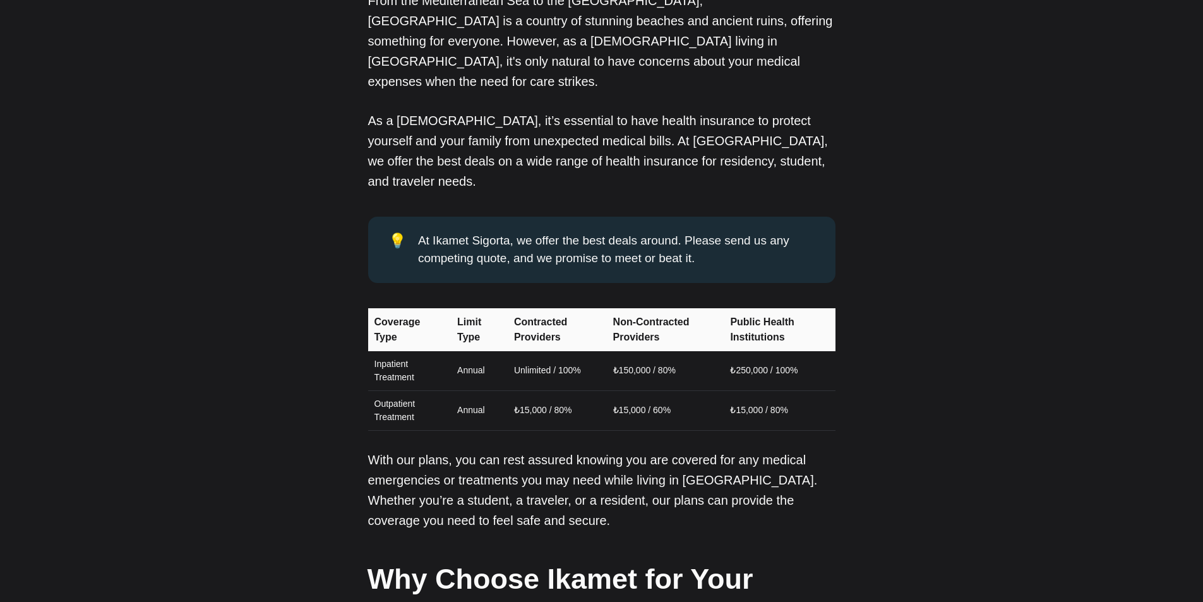
drag, startPoint x: 1150, startPoint y: 368, endPoint x: 1089, endPoint y: 434, distance: 89.4
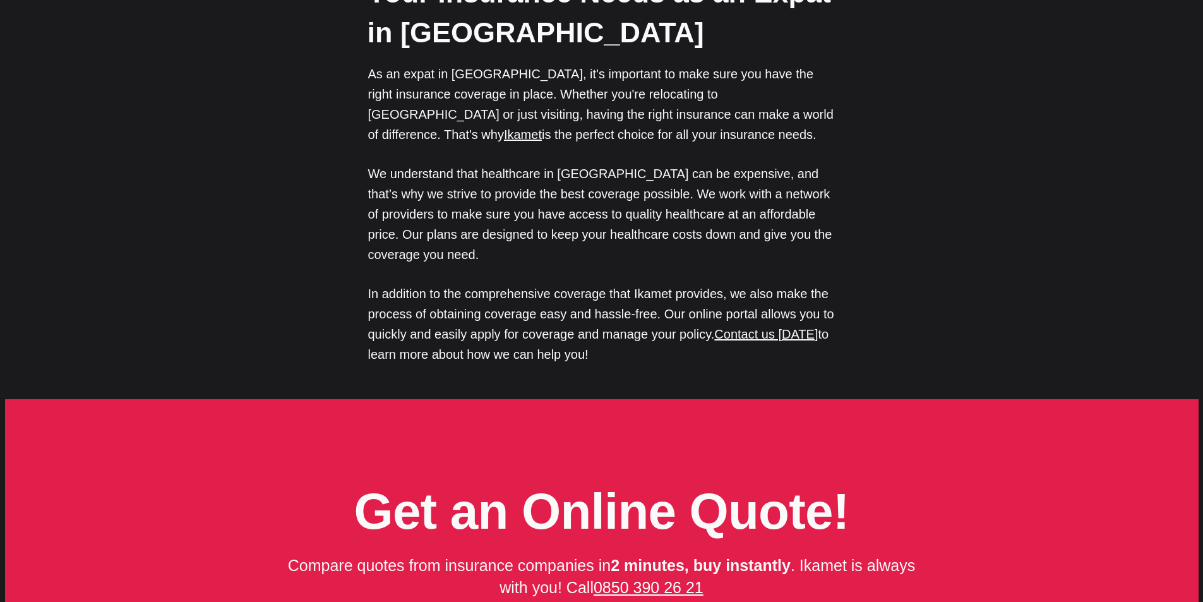
scroll to position [6047, 0]
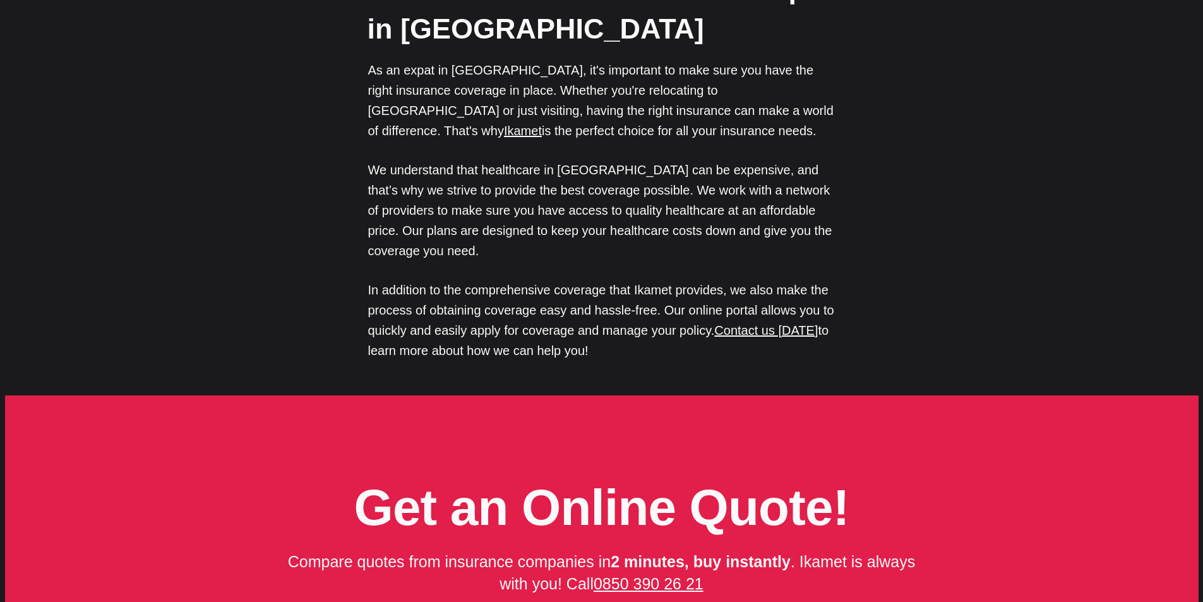
drag, startPoint x: 985, startPoint y: 424, endPoint x: 993, endPoint y: 465, distance: 41.7
